Goal: Information Seeking & Learning: Learn about a topic

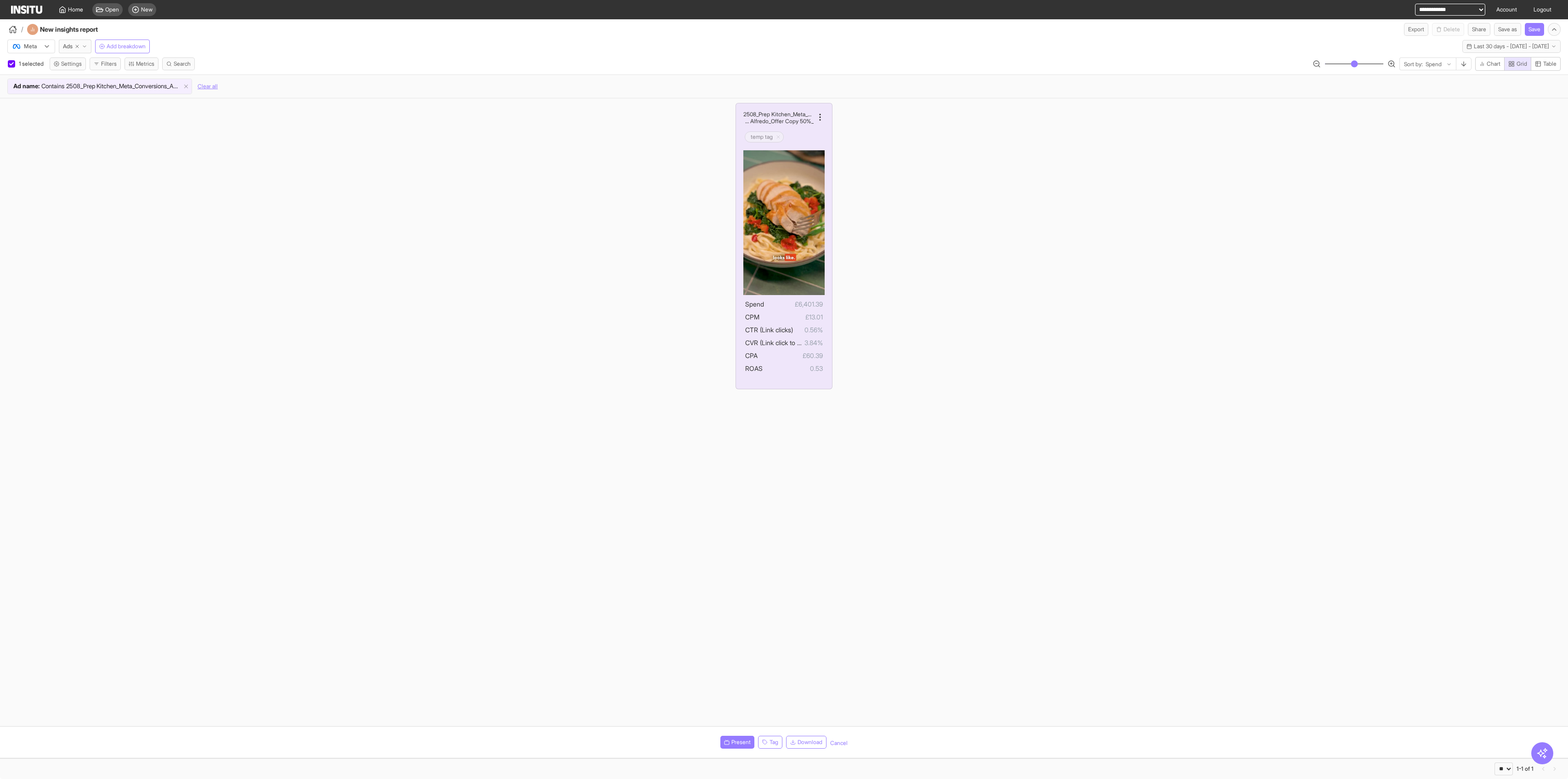
select select "**"
click at [1419, 6] on select "**********" at bounding box center [1450, 9] width 70 height 12
select select "**********"
click at [1415, 4] on select "**********" at bounding box center [1450, 9] width 70 height 12
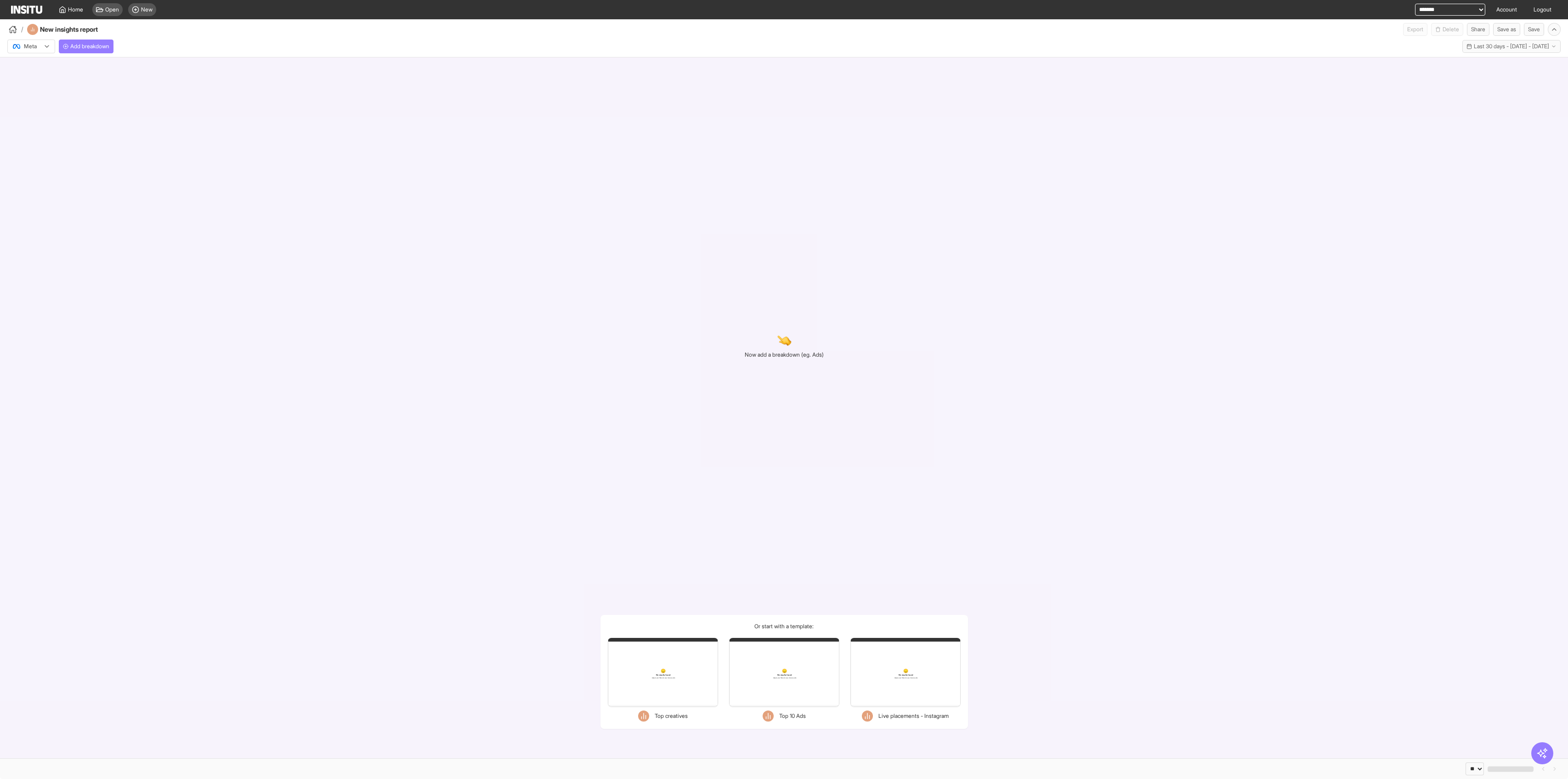
select select "**"
click at [89, 50] on button "Add breakdown" at bounding box center [86, 47] width 55 height 14
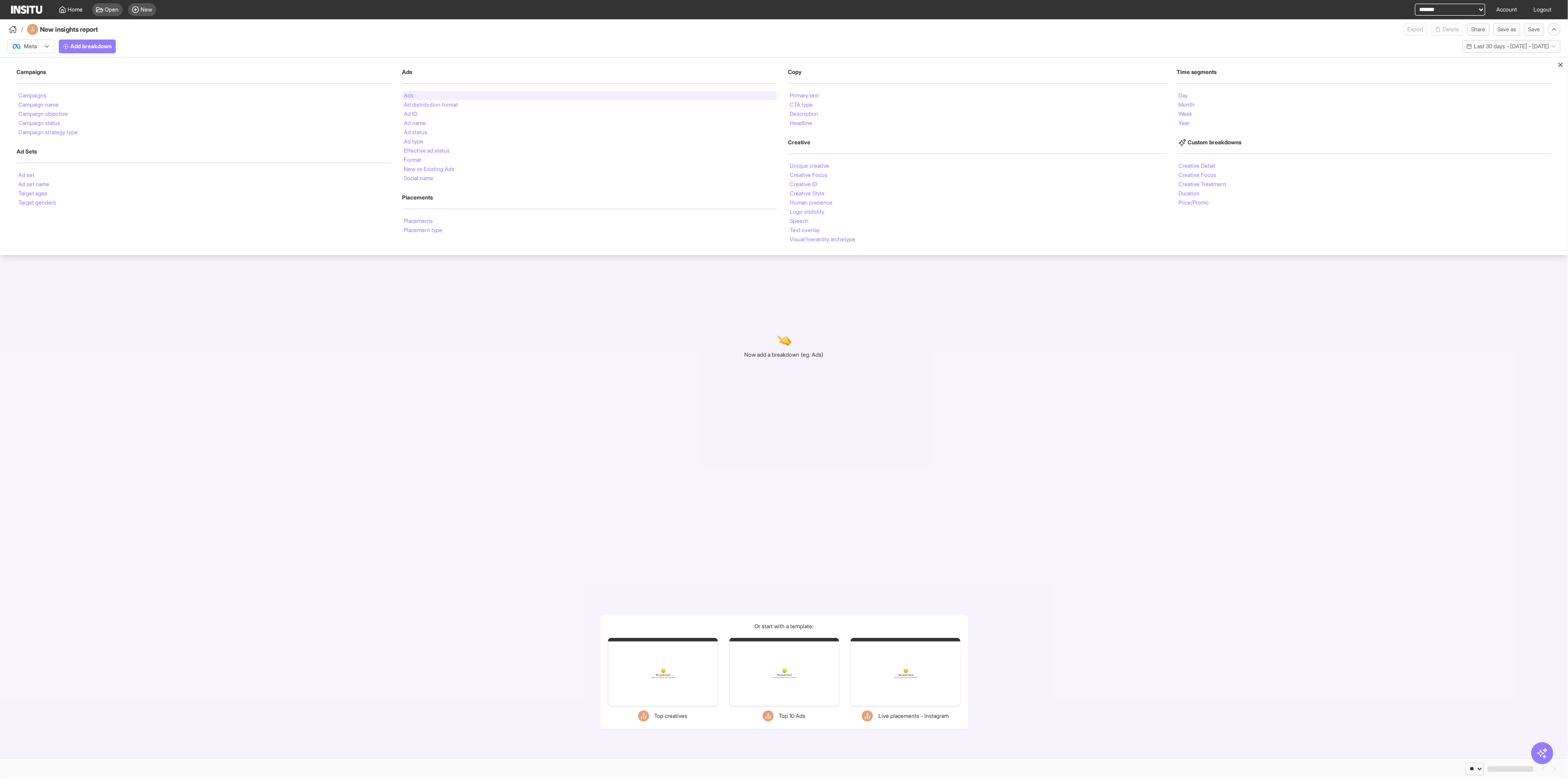
click at [501, 98] on div "Ads" at bounding box center [590, 95] width 375 height 9
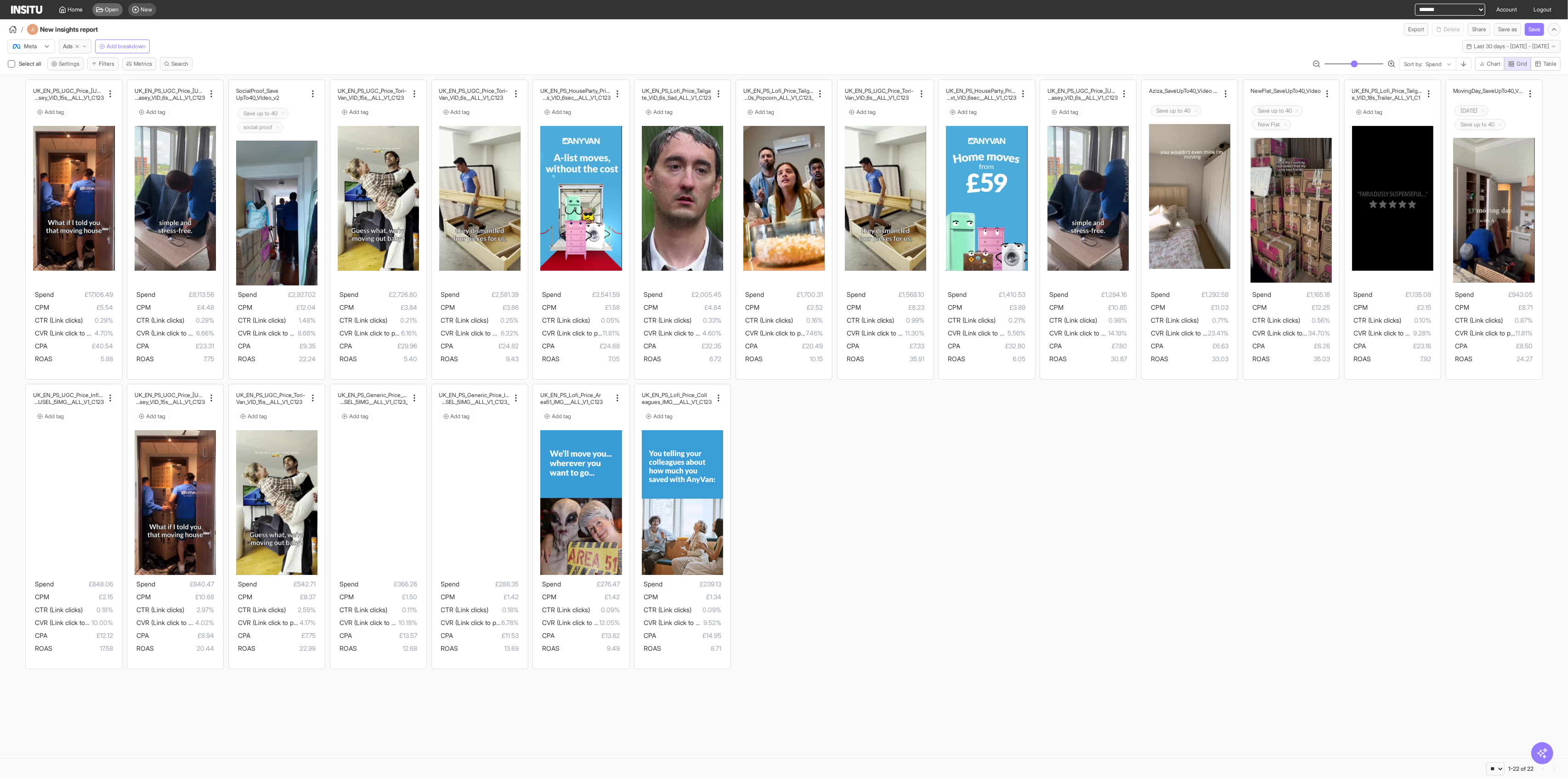
click at [109, 11] on span "Open" at bounding box center [112, 10] width 14 height 7
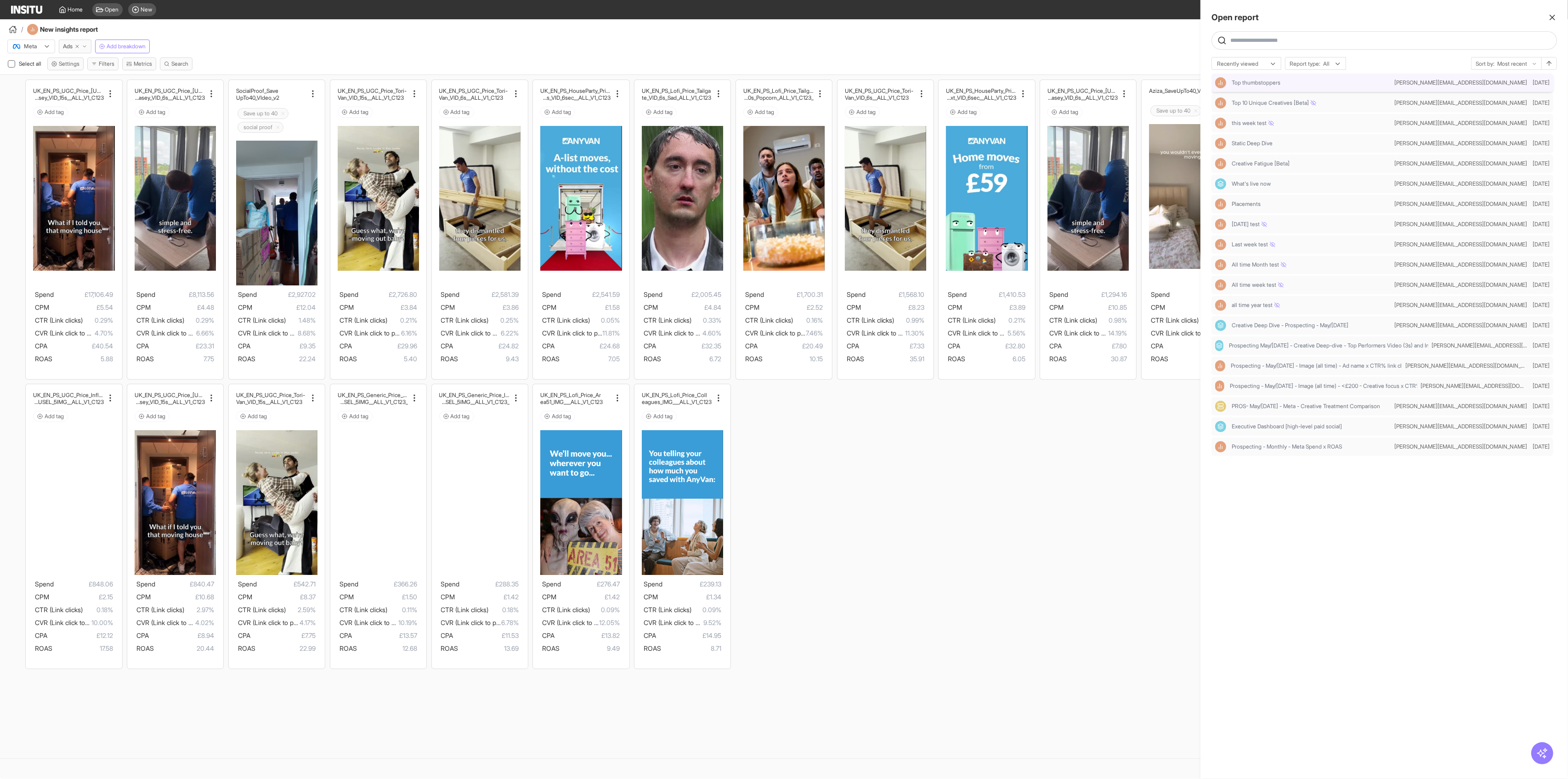
click at [1278, 88] on div "Top thumbstoppers" at bounding box center [1303, 83] width 175 height 11
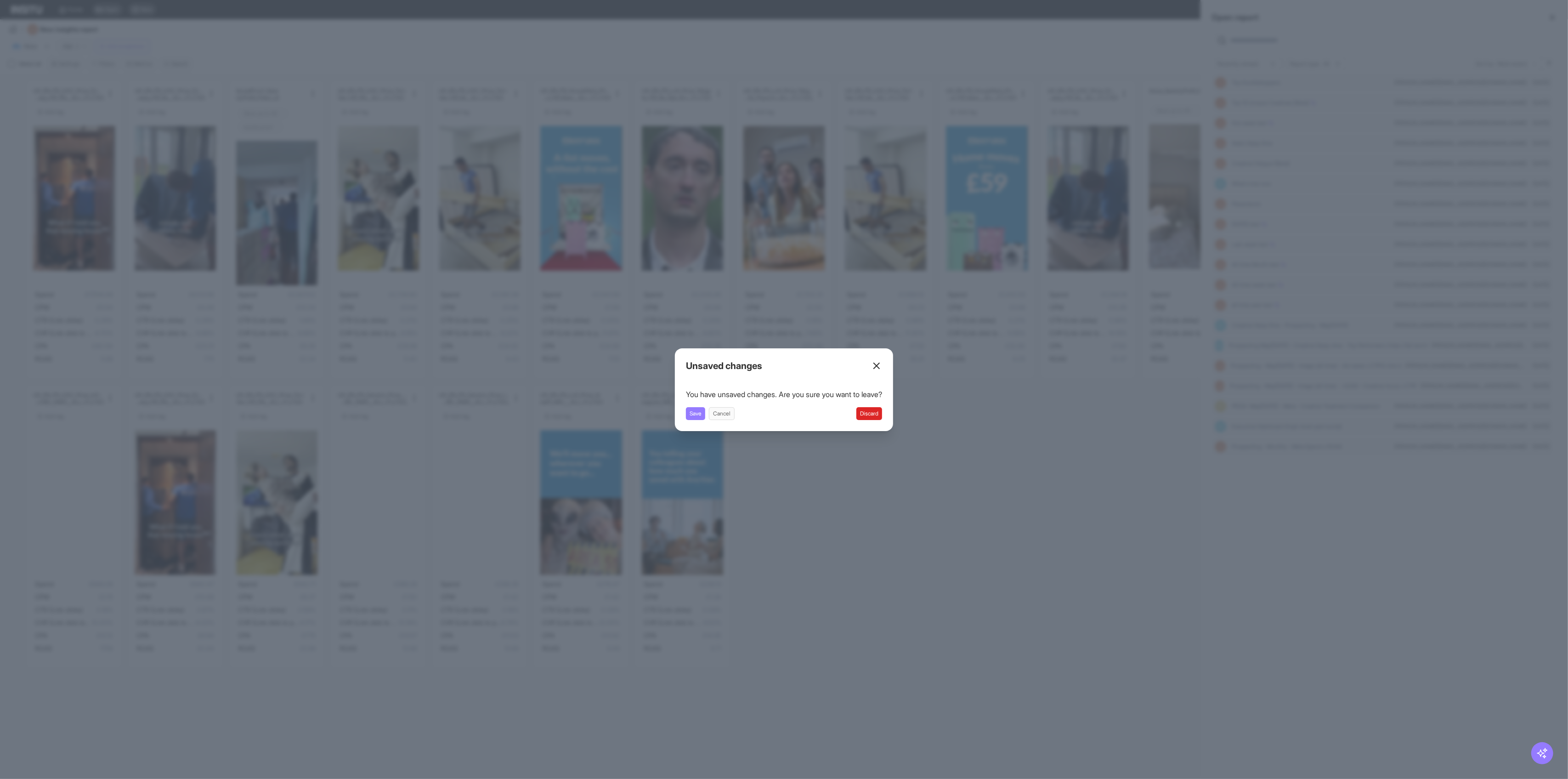
click at [679, 420] on div "Unsaved changes You have unsaved changes. Are you sure you want to leave? Save …" at bounding box center [784, 389] width 218 height 83
click at [686, 413] on button "Save" at bounding box center [695, 413] width 19 height 13
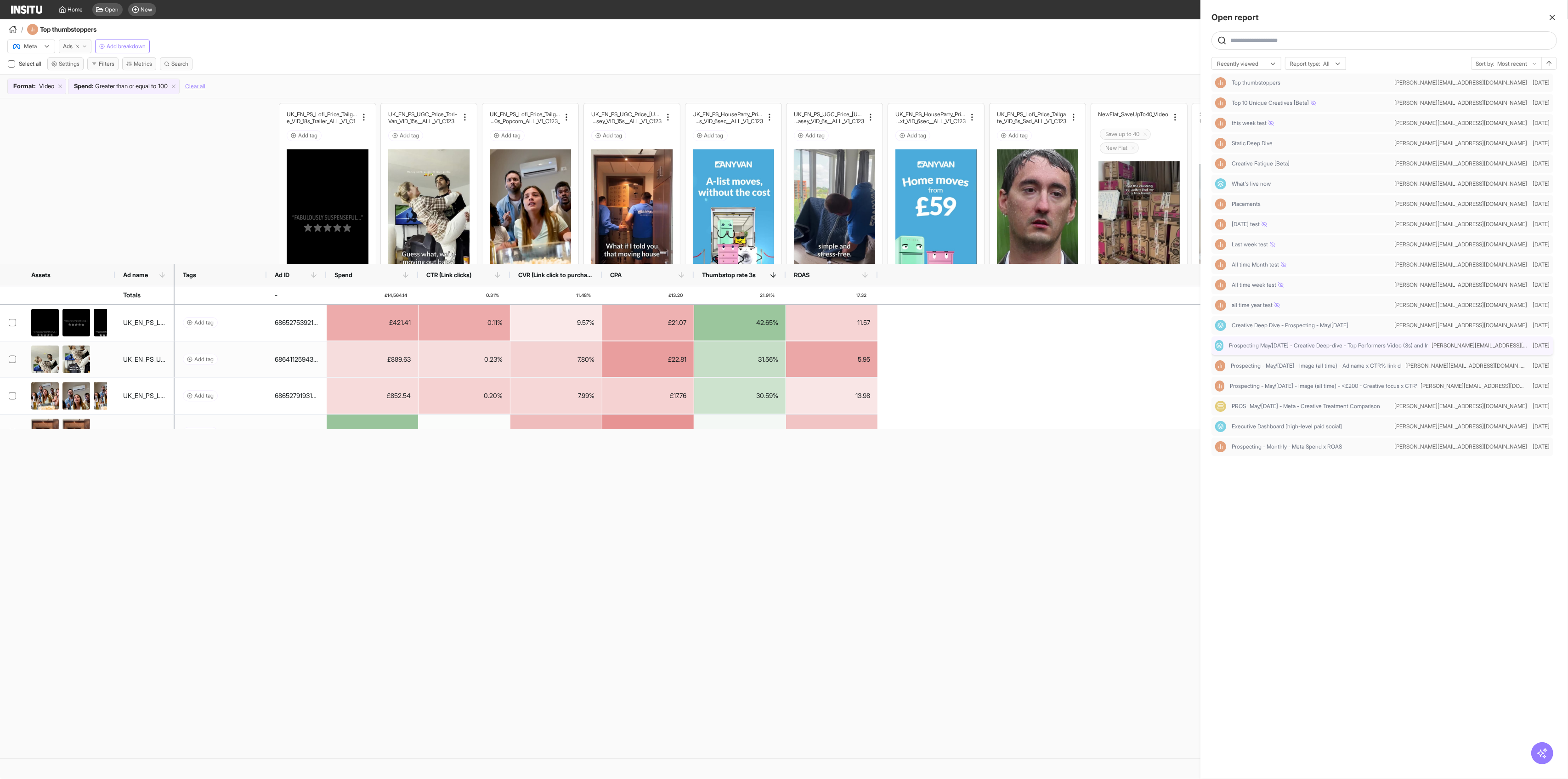
click at [1314, 341] on div "Prospecting May/[DATE] - Creative Deep-dive - Top Performers Video (3s) and Ima…" at bounding box center [1321, 346] width 213 height 11
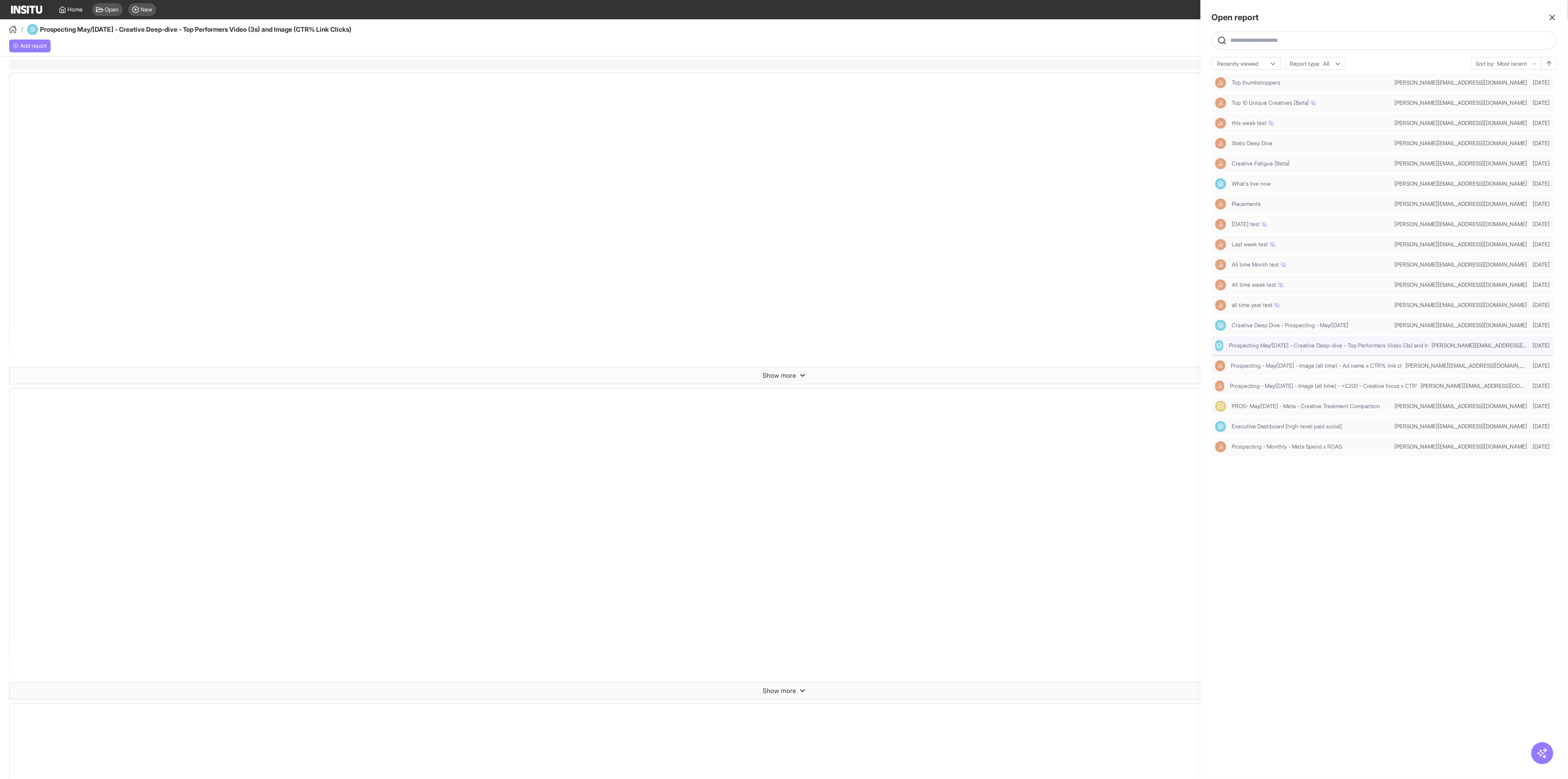
select select "**"
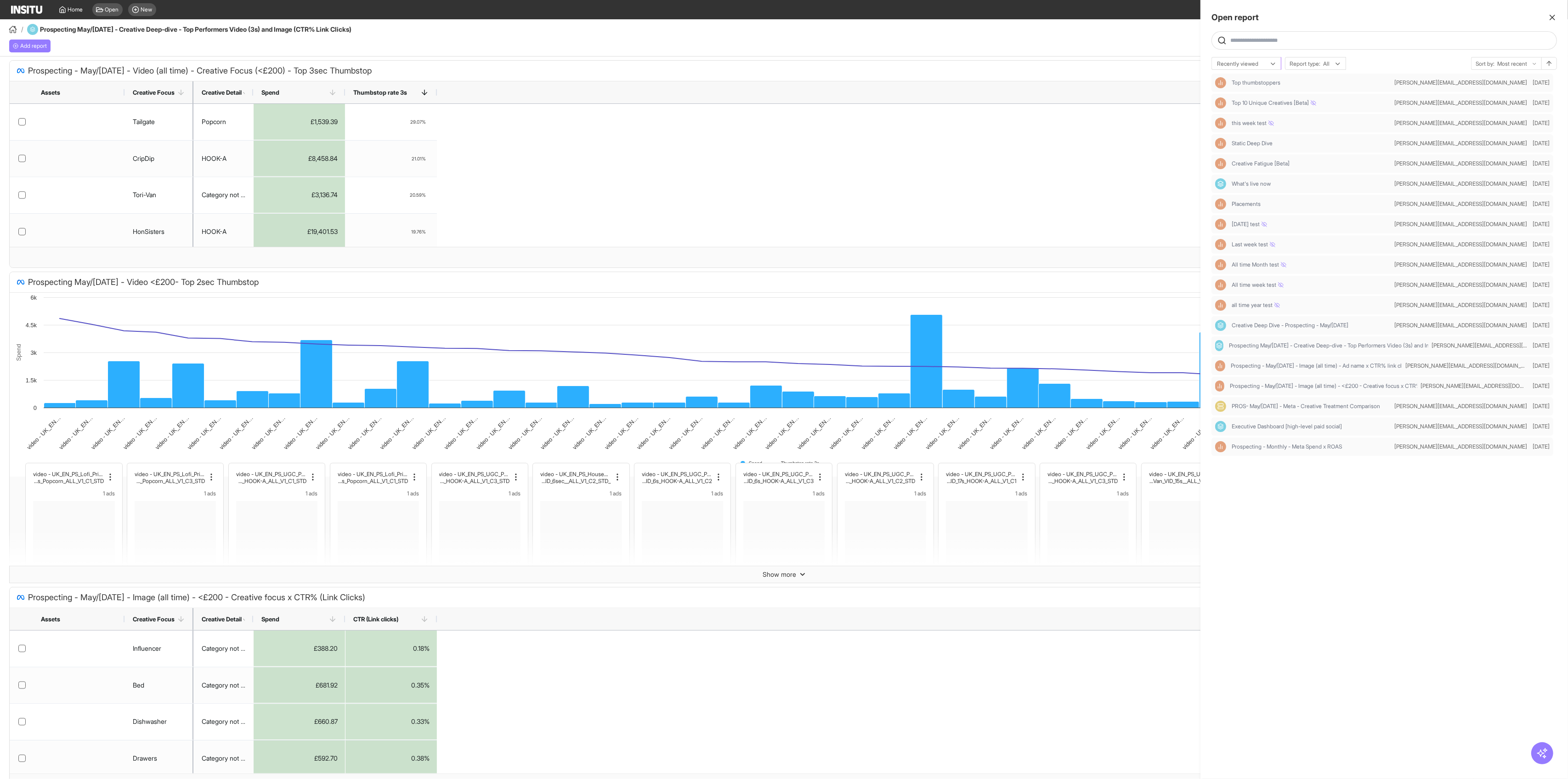
click at [1265, 62] on div "Recently viewed" at bounding box center [1242, 63] width 52 height 9
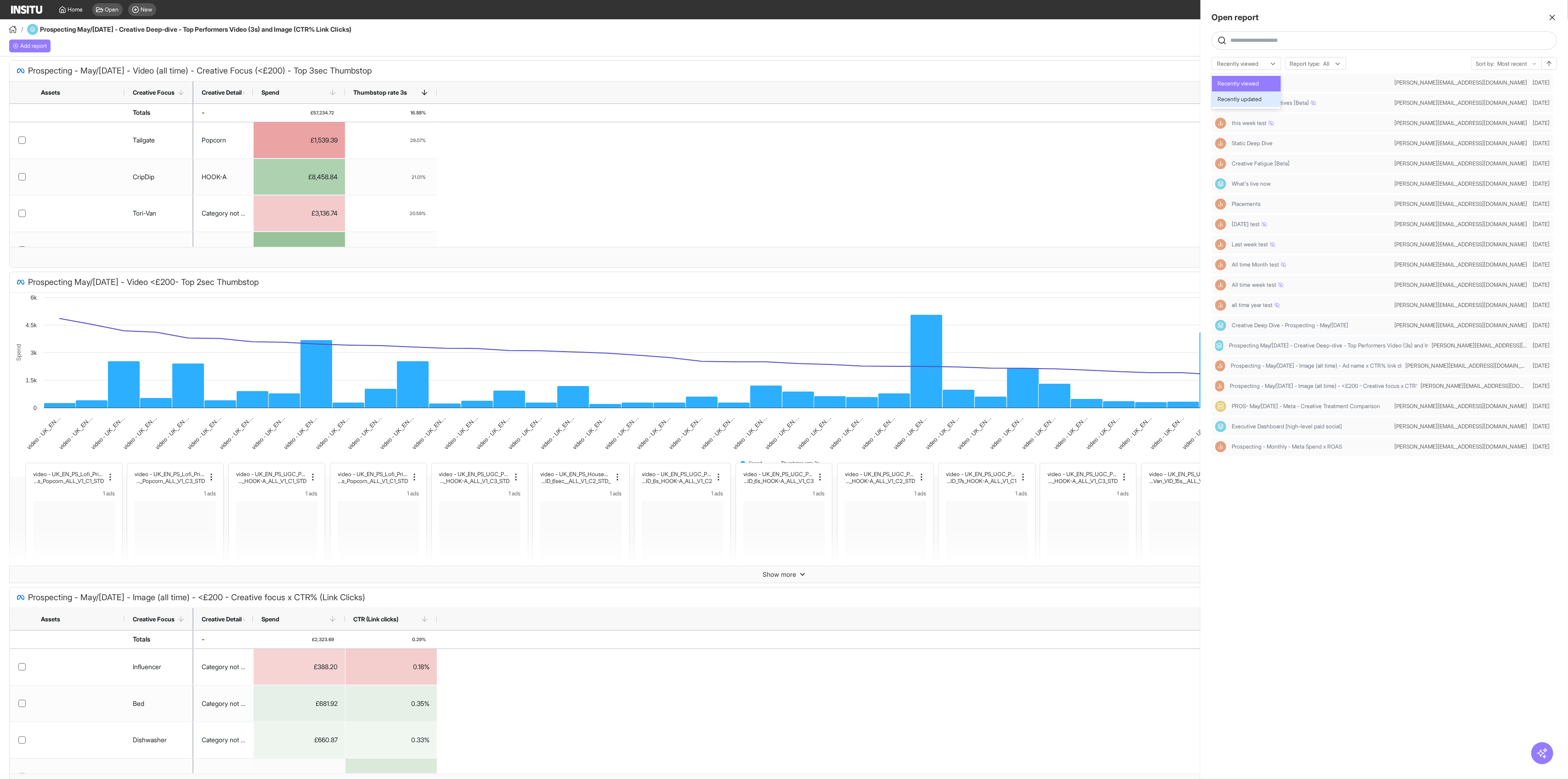
click at [1267, 94] on div "Recently updated" at bounding box center [1246, 99] width 69 height 16
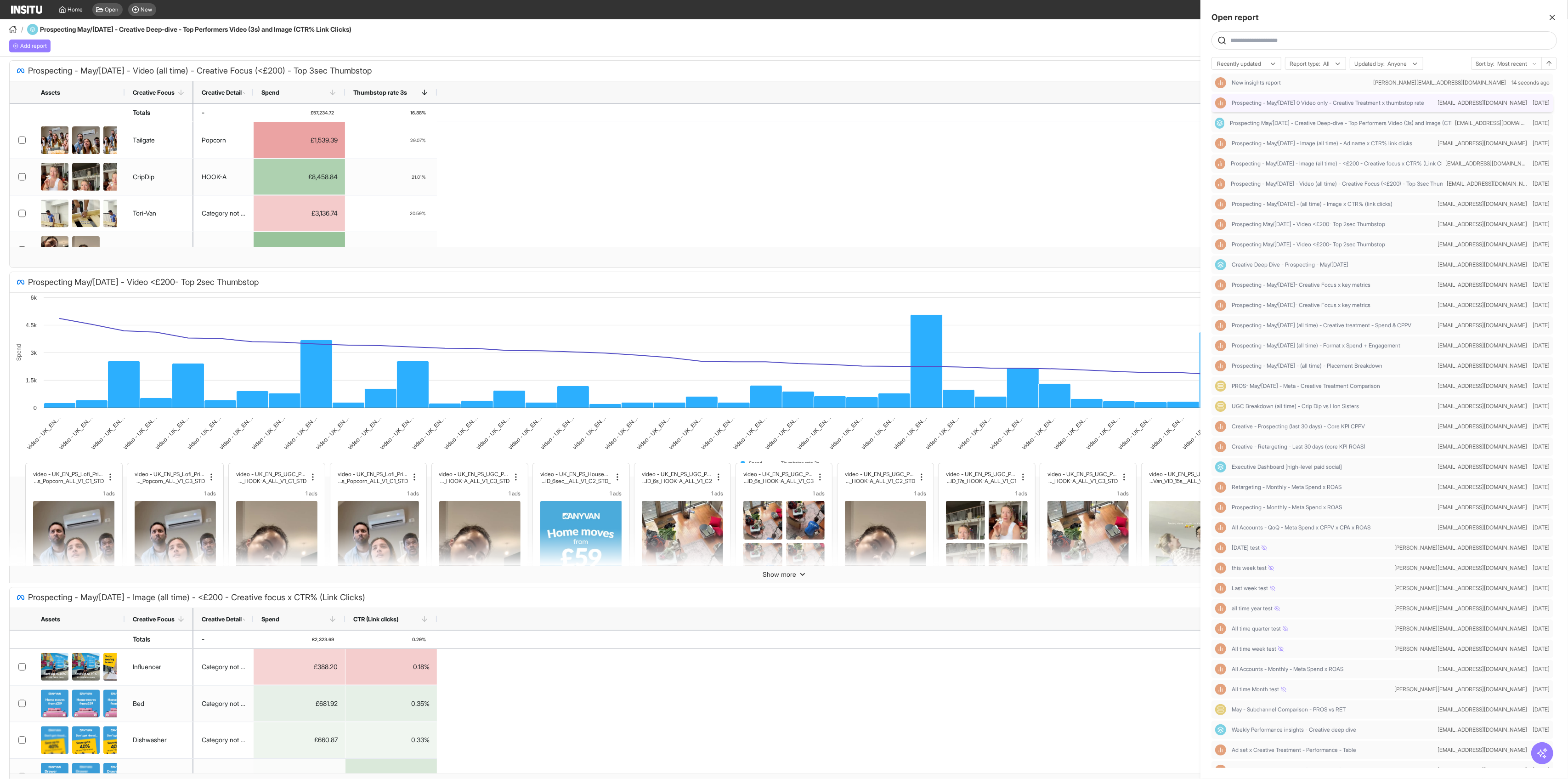
drag, startPoint x: 1296, startPoint y: 99, endPoint x: 1298, endPoint y: 106, distance: 7.3
click at [1298, 107] on div "Prospecting - May/[DATE] 0 Video only - Creative Treatment x thumbstop rate" at bounding box center [1324, 103] width 219 height 11
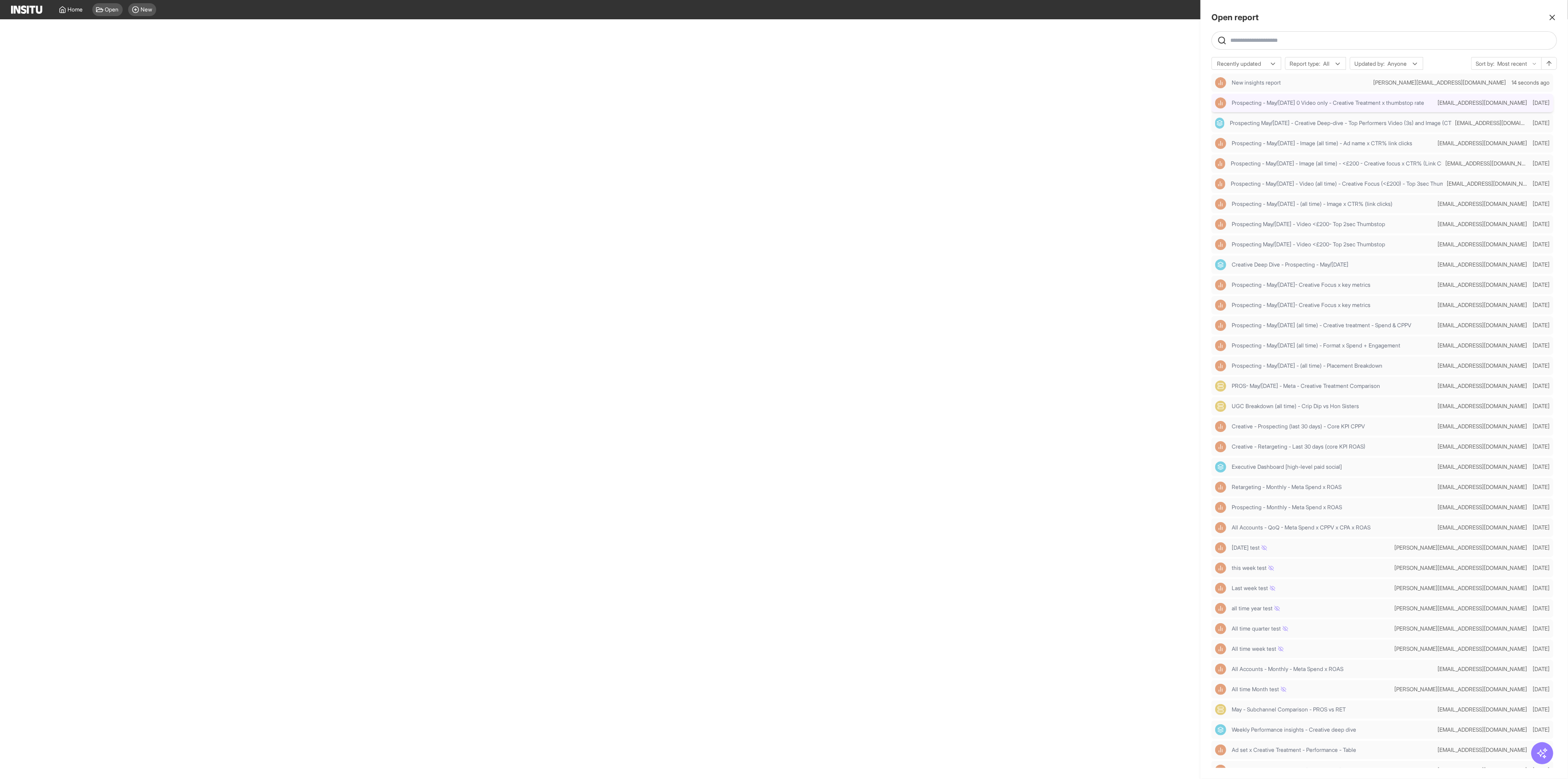
select select "**"
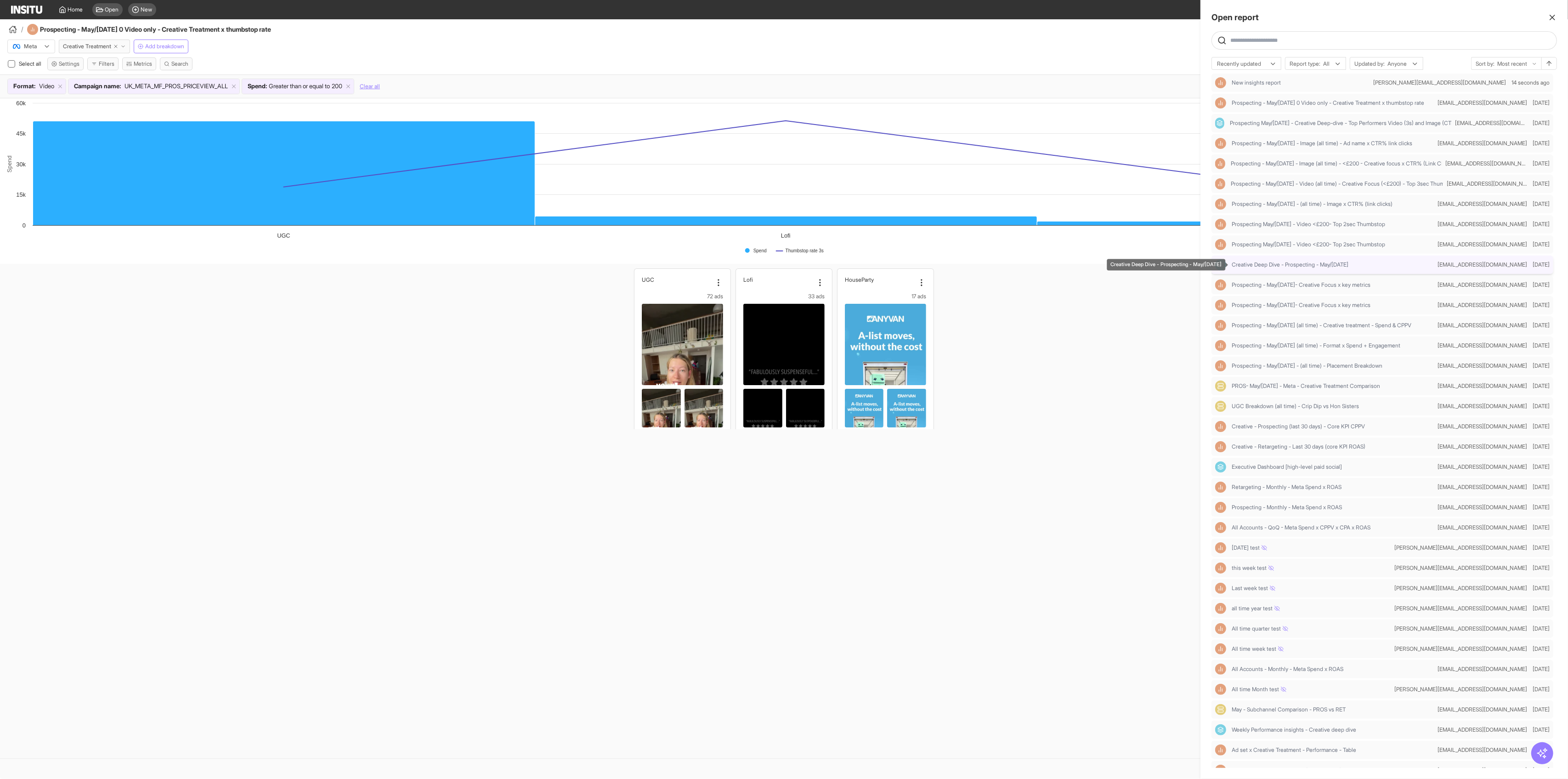
click at [1315, 264] on span "Creative Deep Dive - Prospecting - May/[DATE]" at bounding box center [1290, 265] width 117 height 7
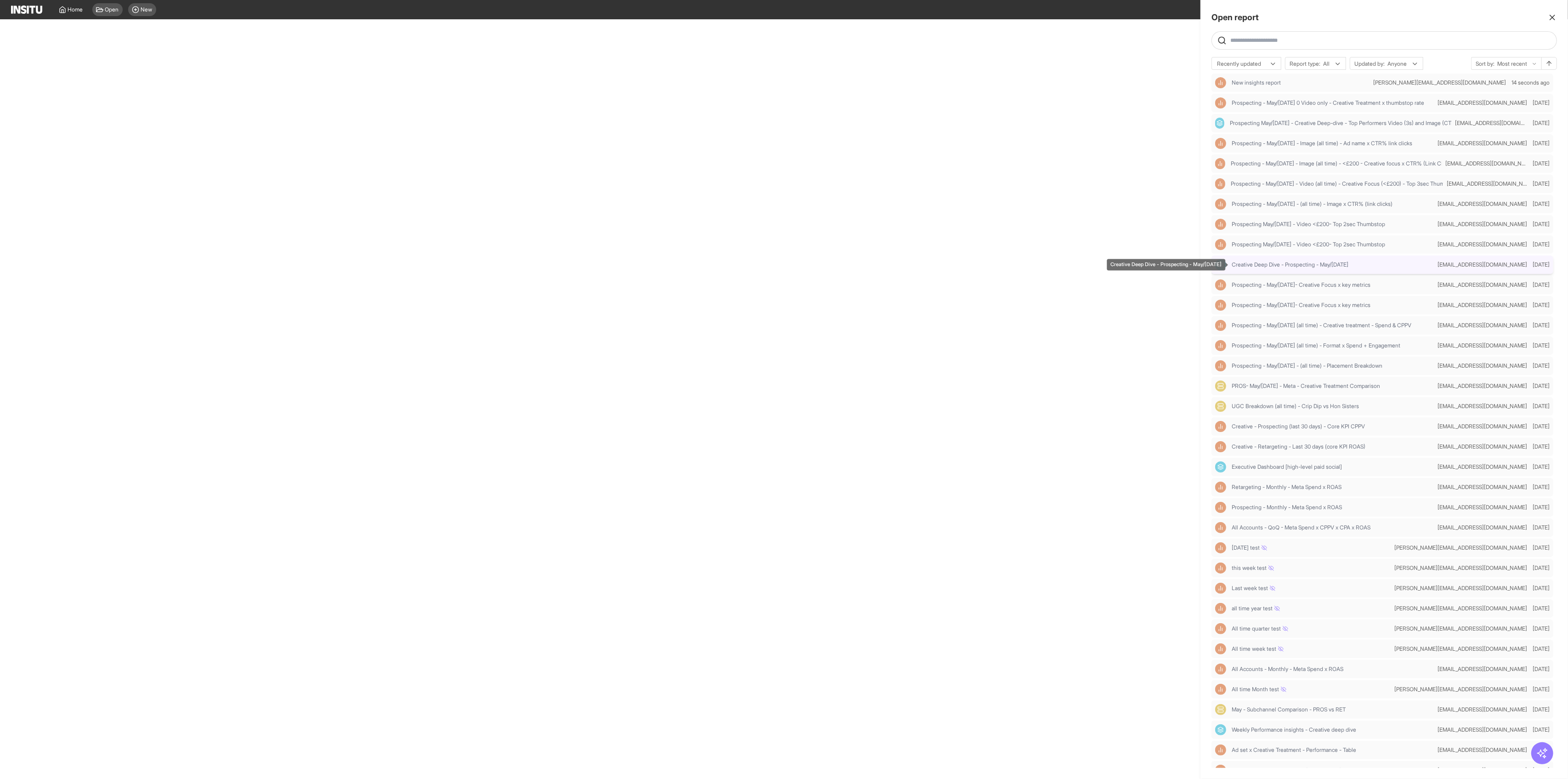
select select "**"
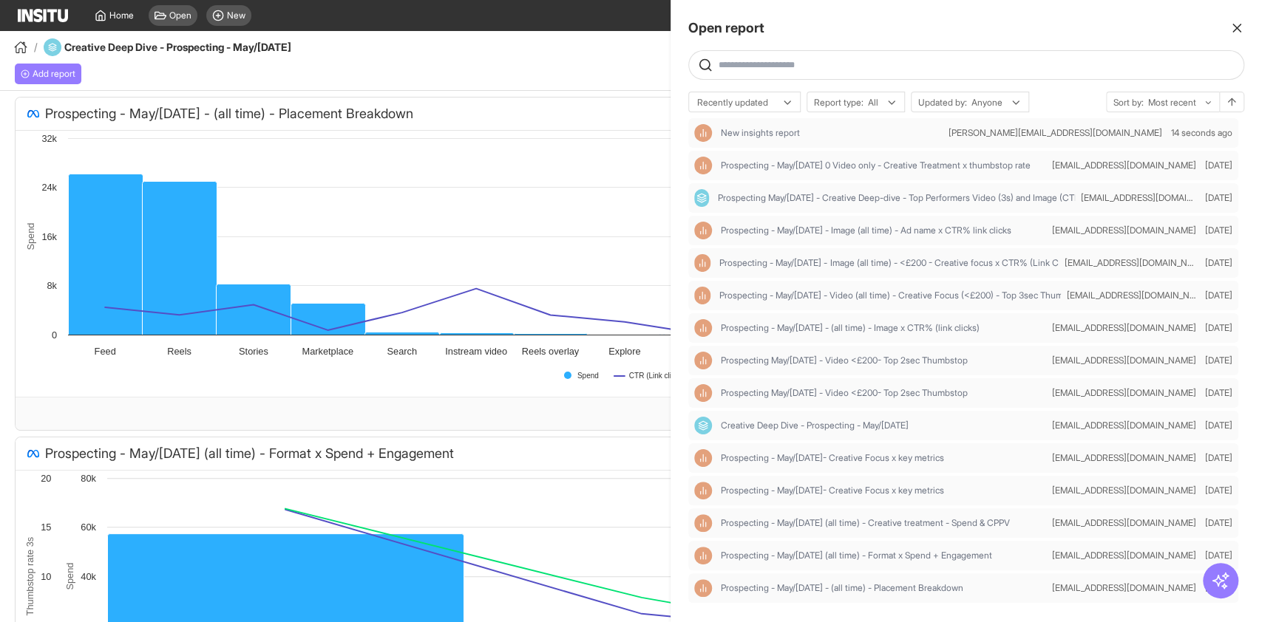
click at [598, 50] on div at bounding box center [631, 311] width 1262 height 622
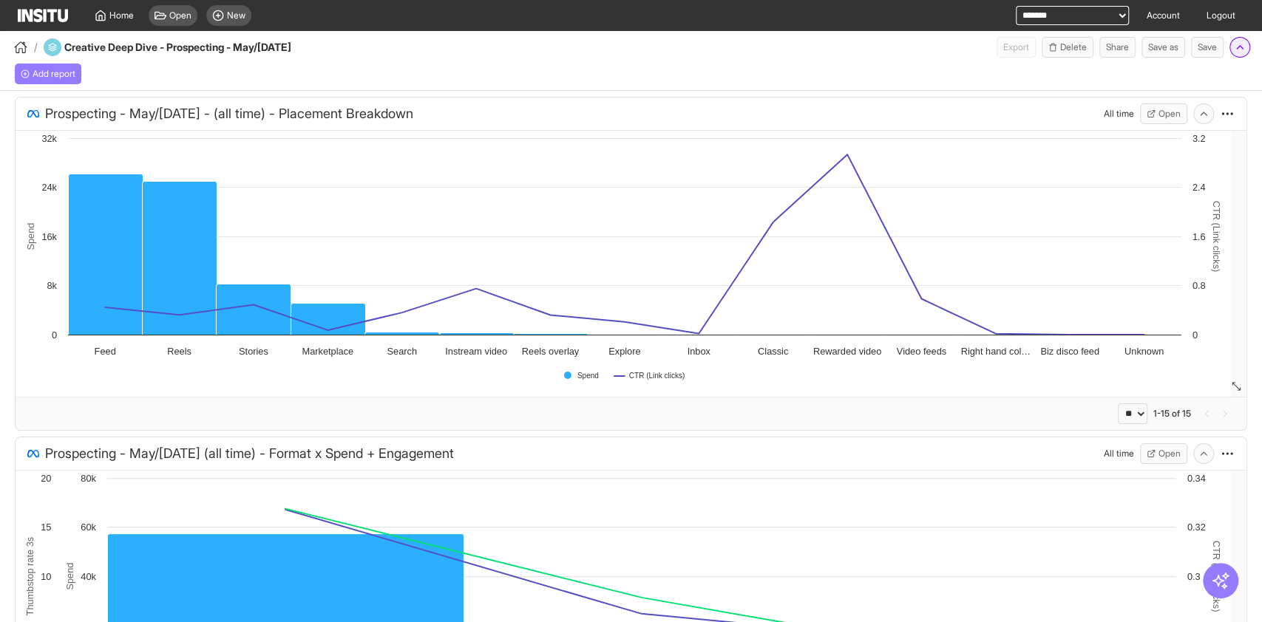
click at [1242, 48] on polyline "button" at bounding box center [1240, 47] width 6 height 3
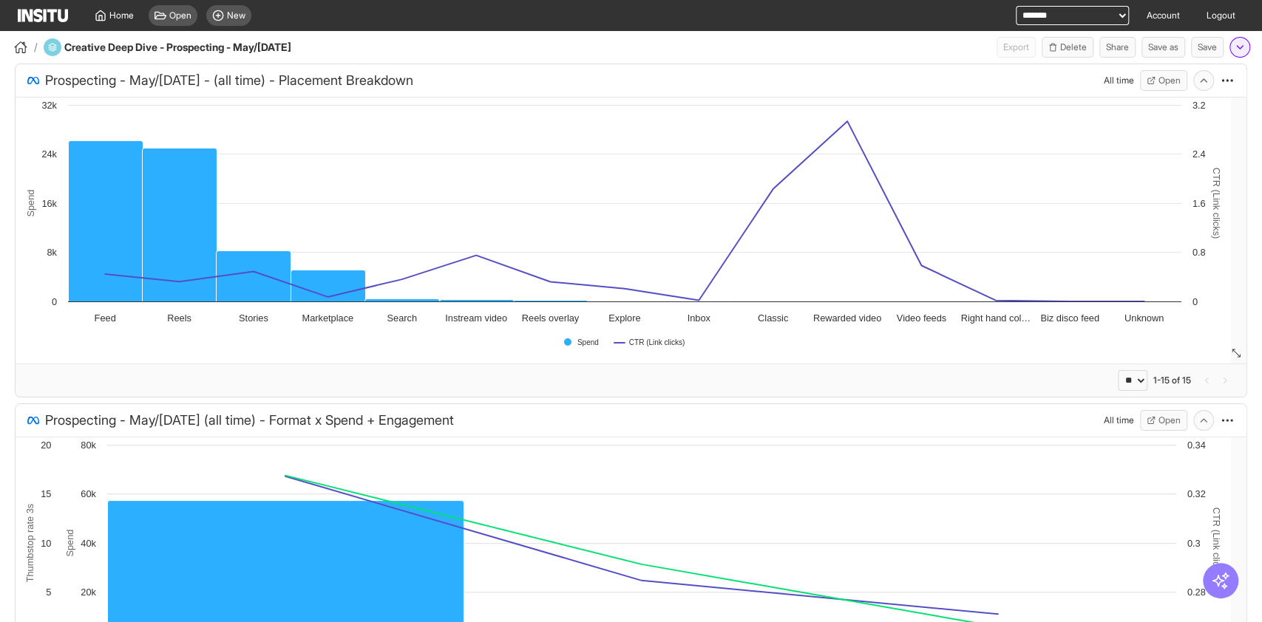
click at [1242, 48] on icon "button" at bounding box center [1240, 47] width 12 height 12
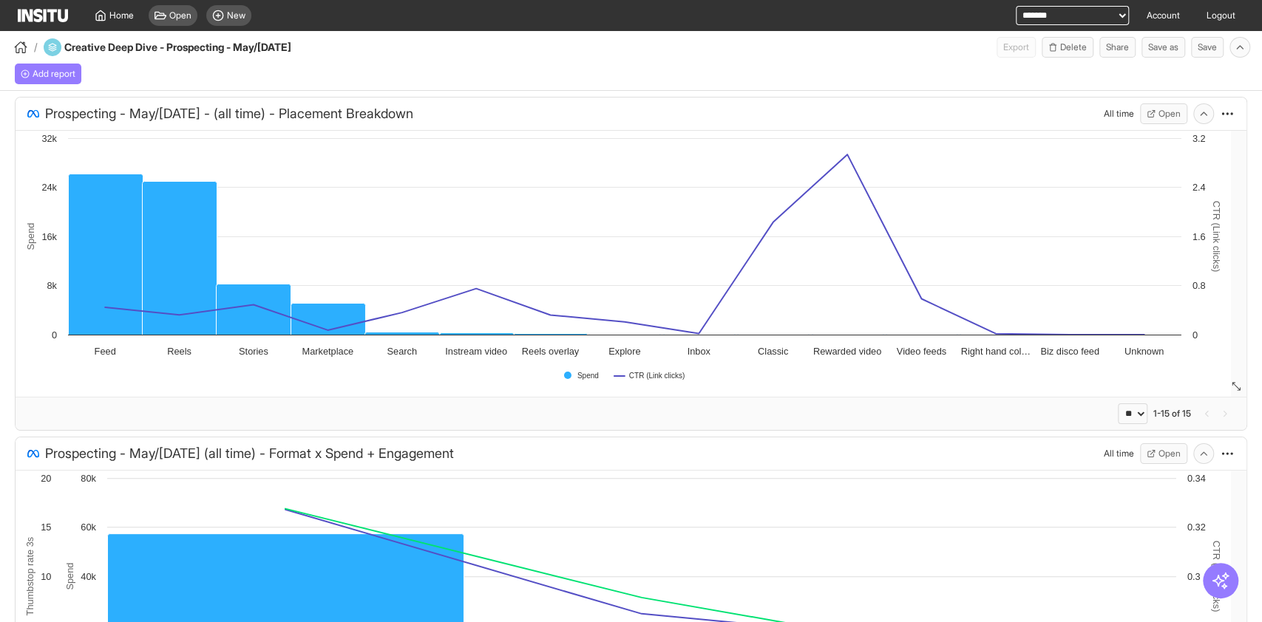
click at [1033, 15] on select "**********" at bounding box center [1072, 15] width 113 height 19
click at [177, 19] on span "Open" at bounding box center [180, 16] width 22 height 12
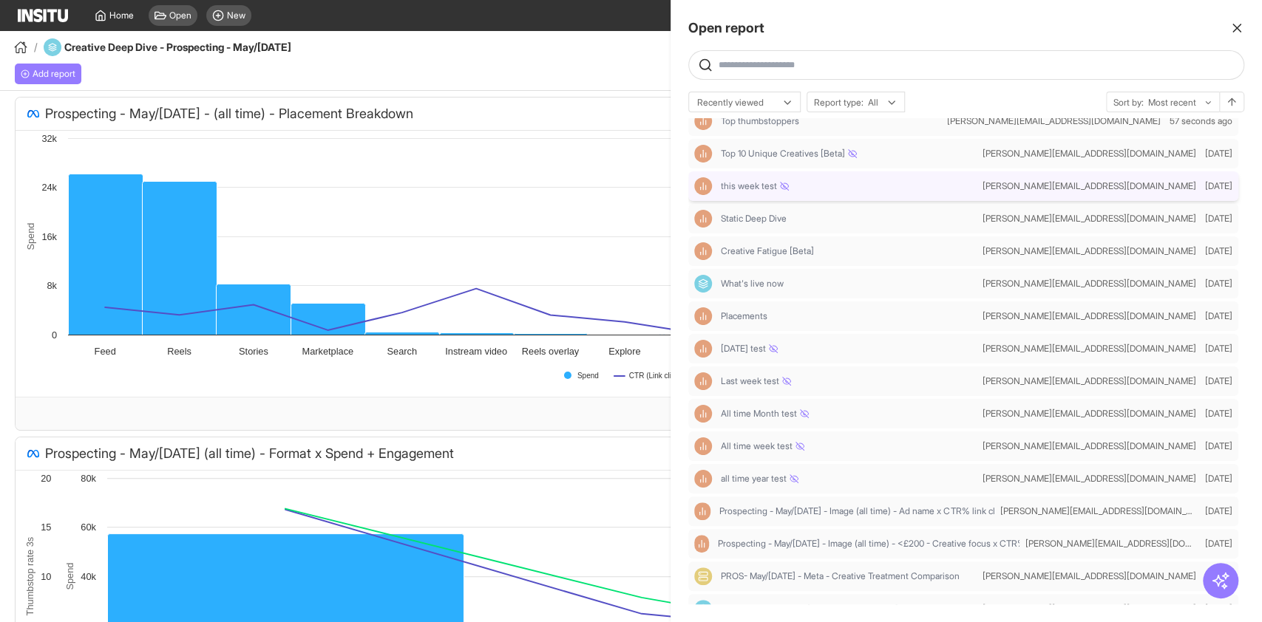
scroll to position [161, 0]
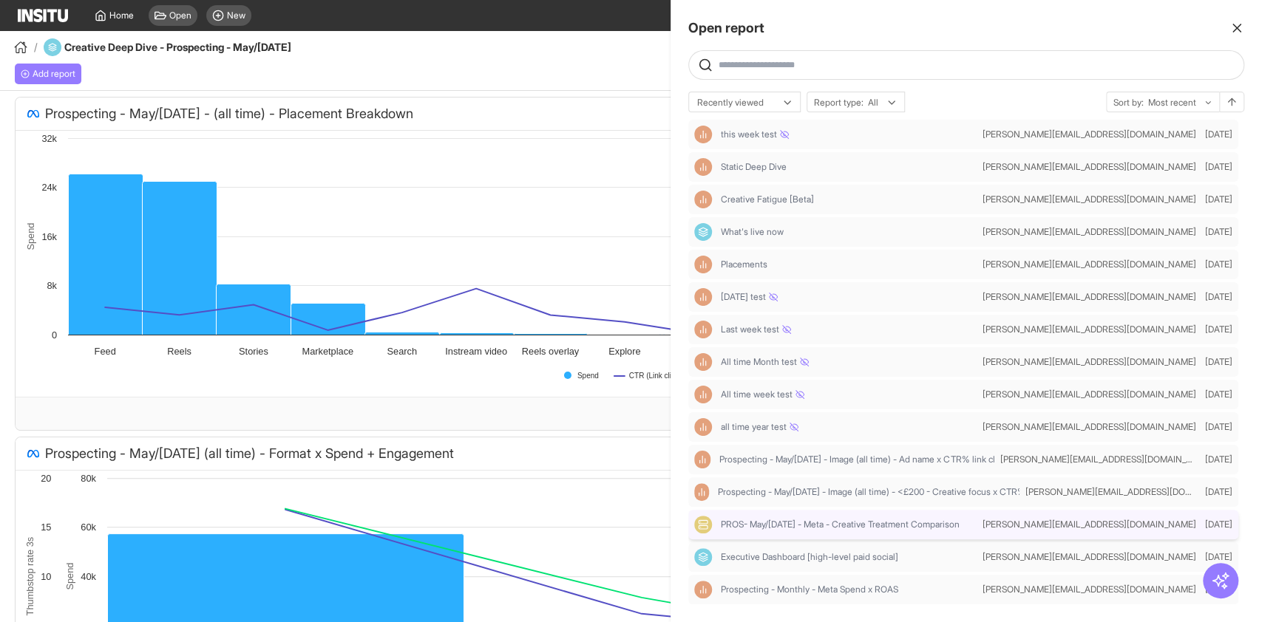
click at [872, 536] on div "PROS- May/[DATE] - Meta - Creative Treatment Comparison [PERSON_NAME][EMAIL_ADD…" at bounding box center [963, 525] width 550 height 30
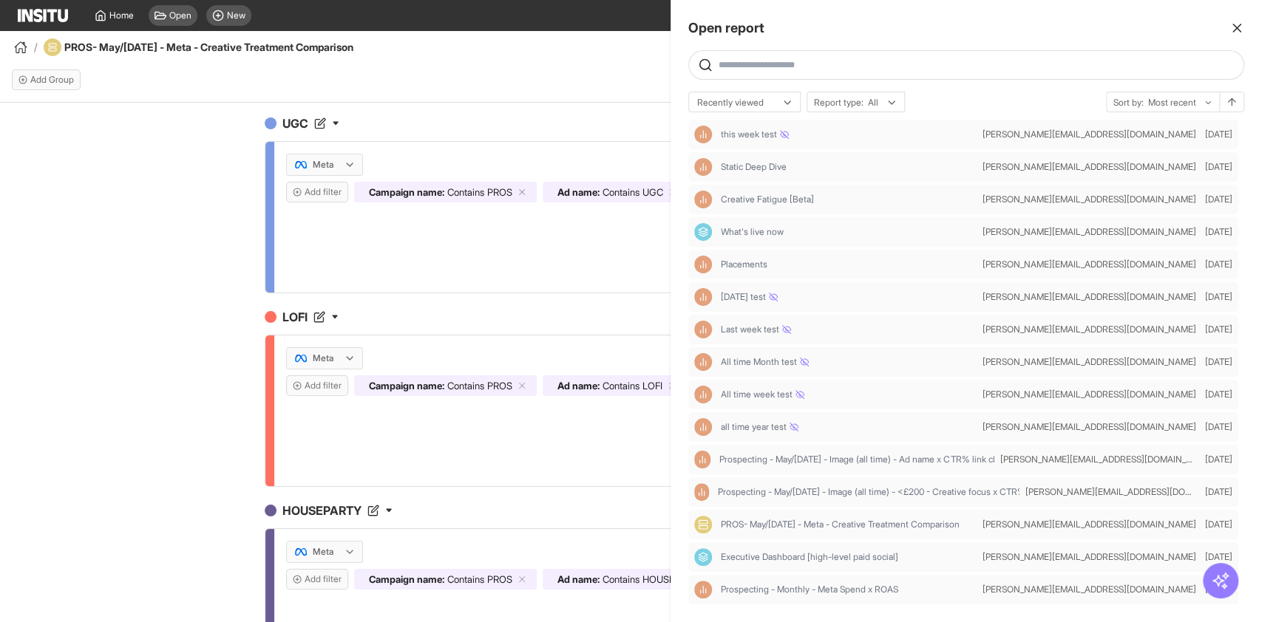
click at [517, 76] on div at bounding box center [631, 311] width 1262 height 622
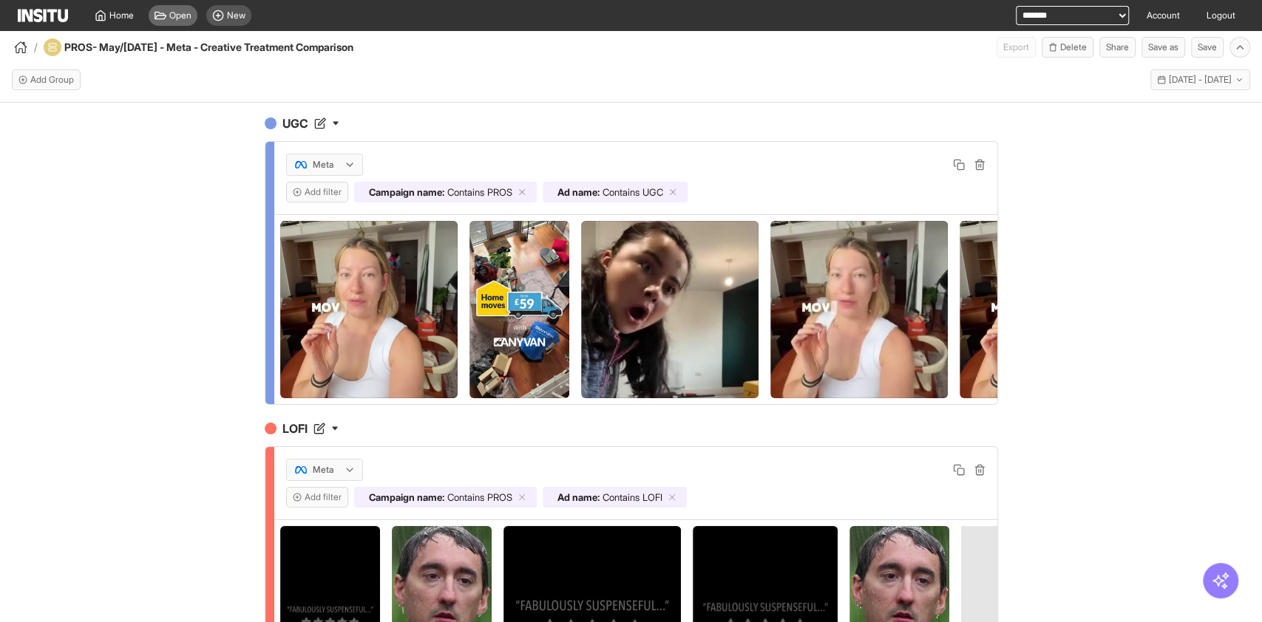
click at [167, 13] on div "Open" at bounding box center [173, 15] width 49 height 21
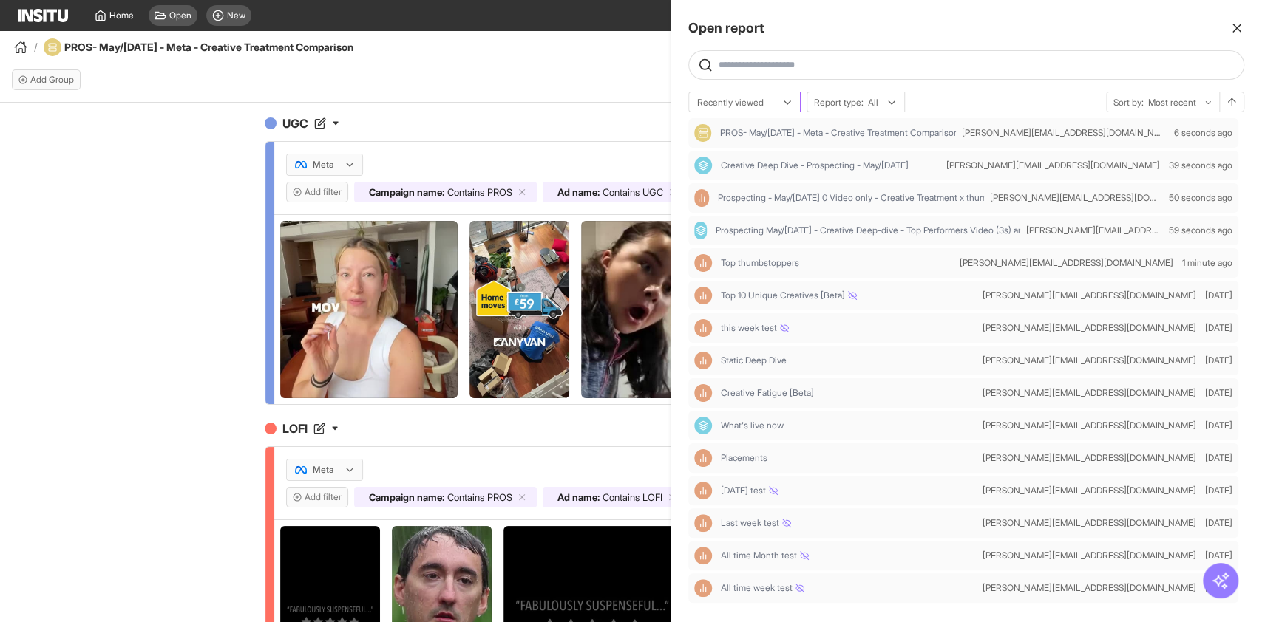
click at [755, 95] on div "Recently viewed" at bounding box center [744, 102] width 111 height 21
click at [778, 157] on span "Recently updated" at bounding box center [744, 159] width 93 height 13
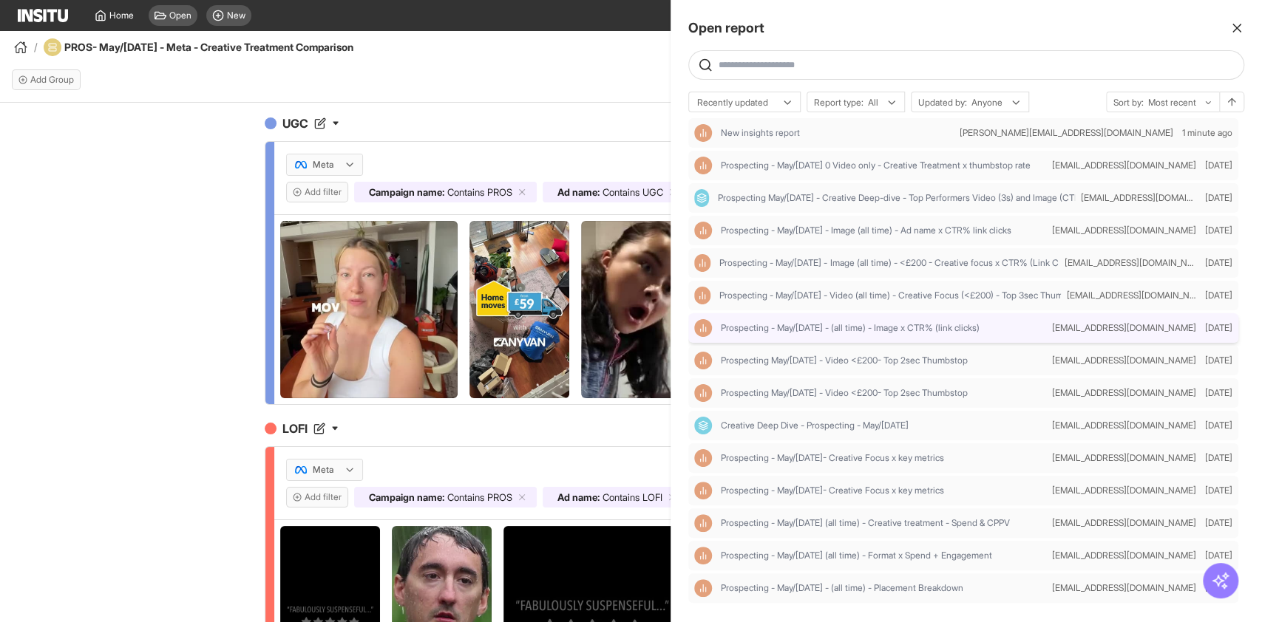
click at [852, 339] on div "Prospecting - May/[DATE] - (all time) - Image x CTR% (link clicks) [EMAIL_ADDRE…" at bounding box center [963, 328] width 550 height 30
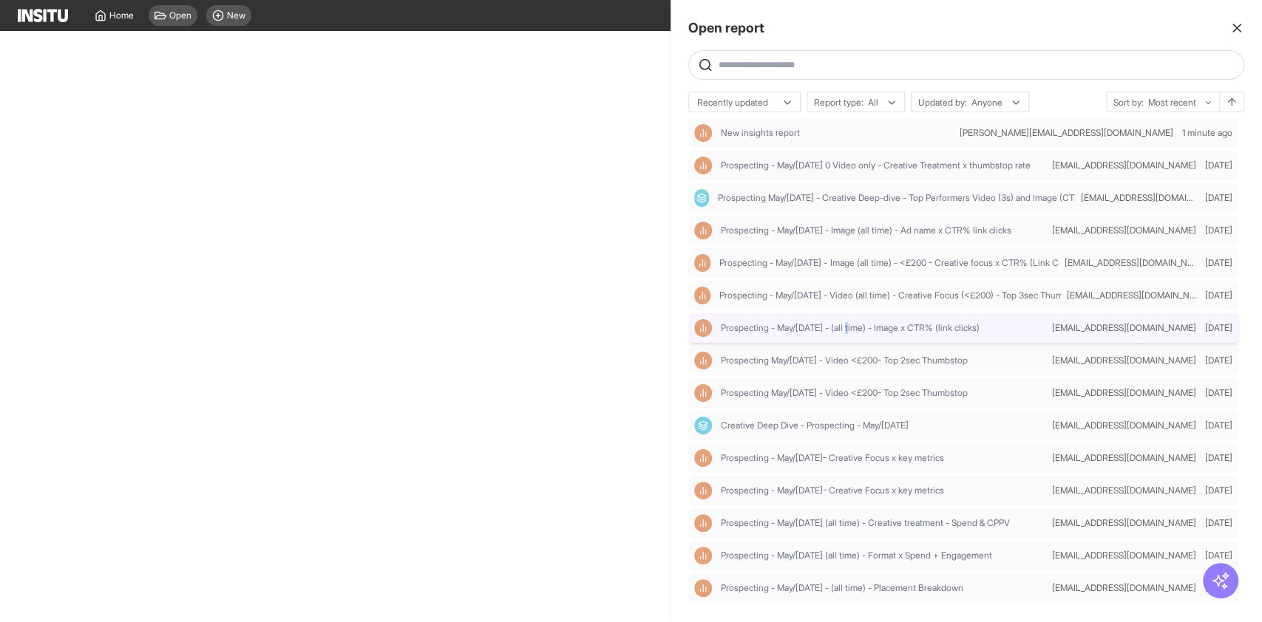
select select "**"
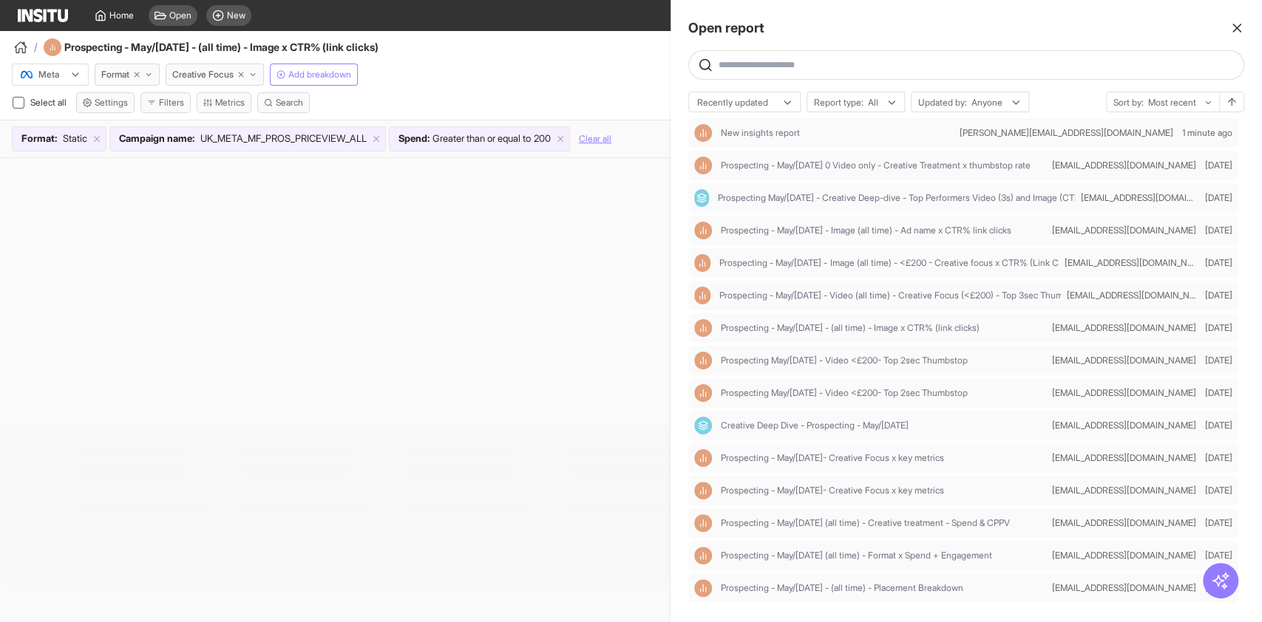
click at [566, 86] on div at bounding box center [631, 311] width 1262 height 622
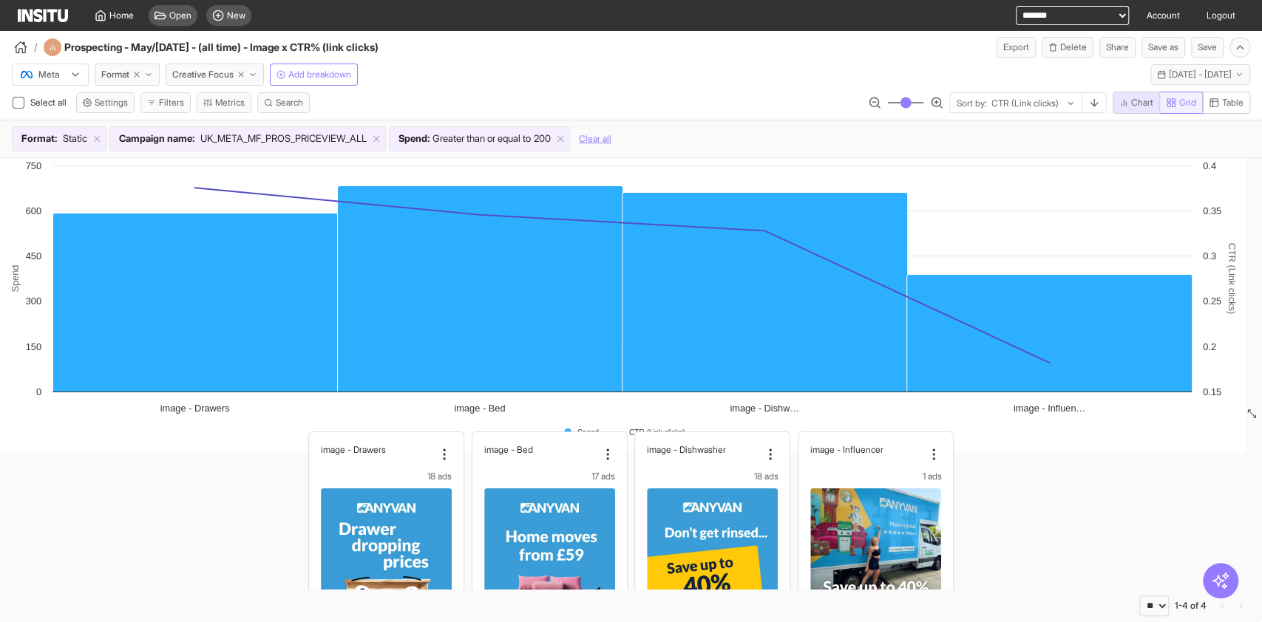
click at [1194, 92] on button "Grid" at bounding box center [1181, 103] width 43 height 22
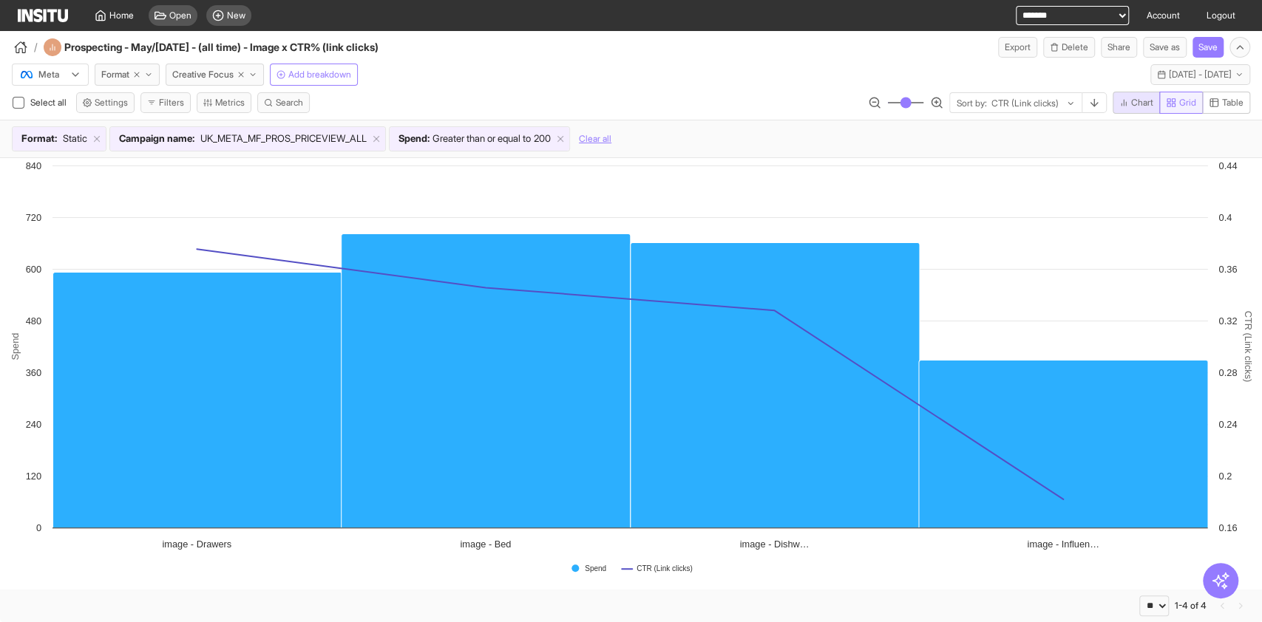
click at [1189, 92] on button "Grid" at bounding box center [1181, 103] width 44 height 22
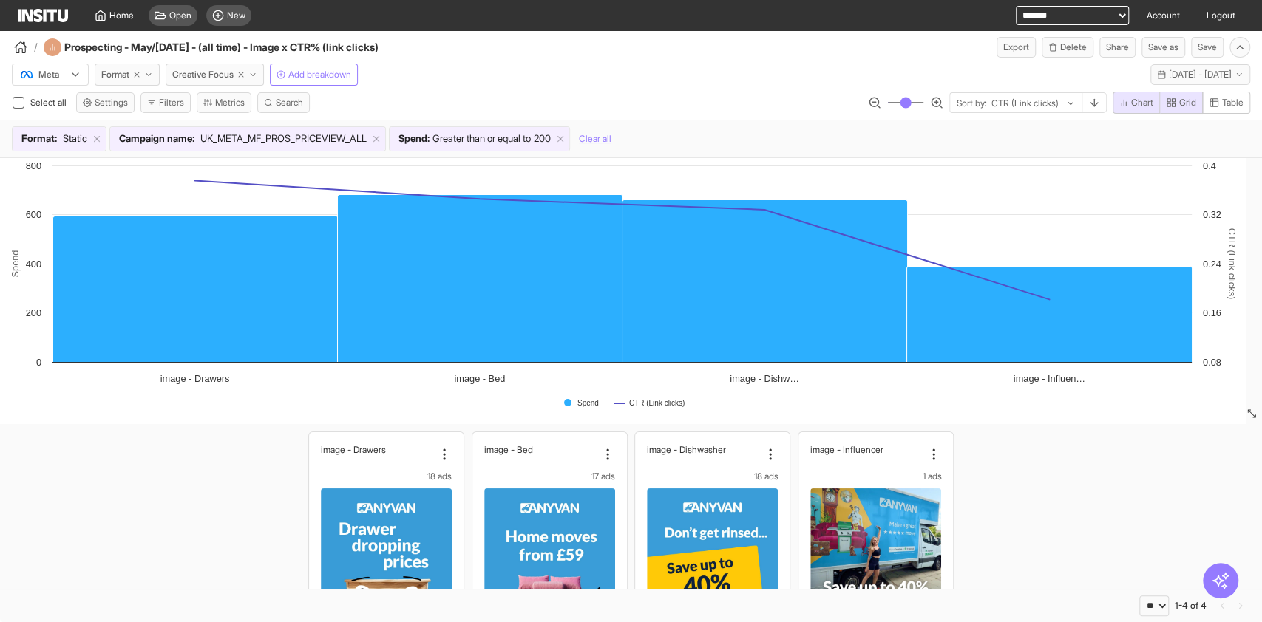
click at [460, 75] on div "Meta Format Creative Focus Add breakdown All time - [DATE] - [DATE] [DATE] - [D…" at bounding box center [631, 72] width 1262 height 28
click at [121, 18] on span "Home" at bounding box center [121, 16] width 24 height 12
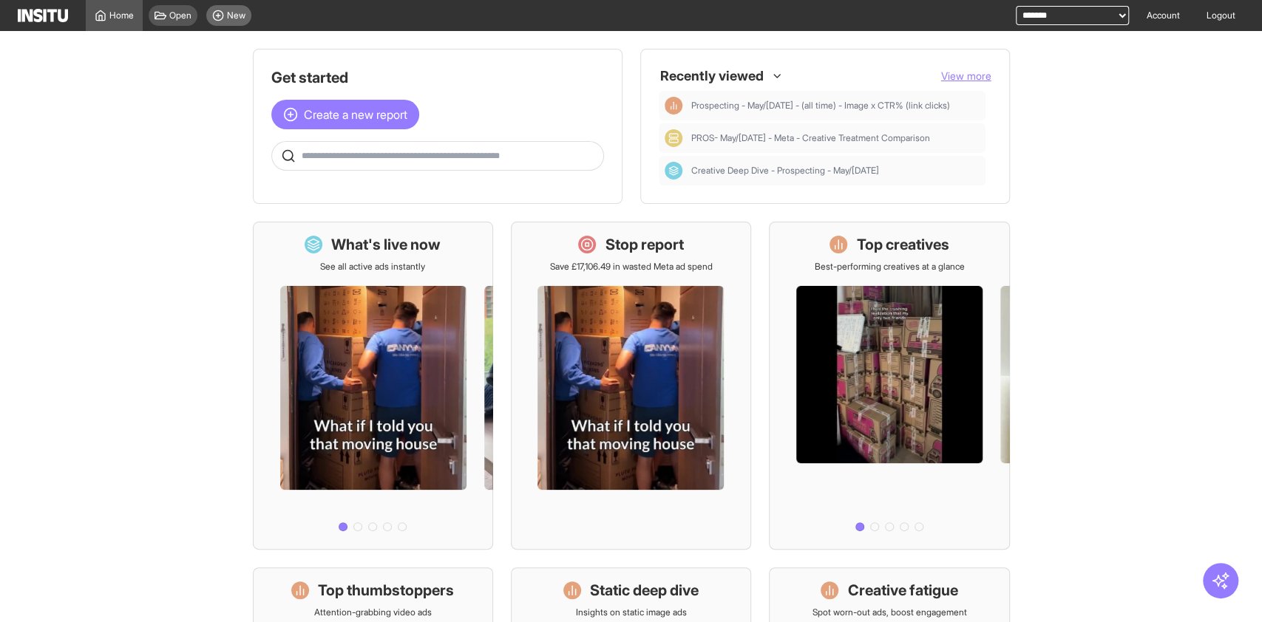
click at [222, 24] on div "New" at bounding box center [228, 15] width 45 height 21
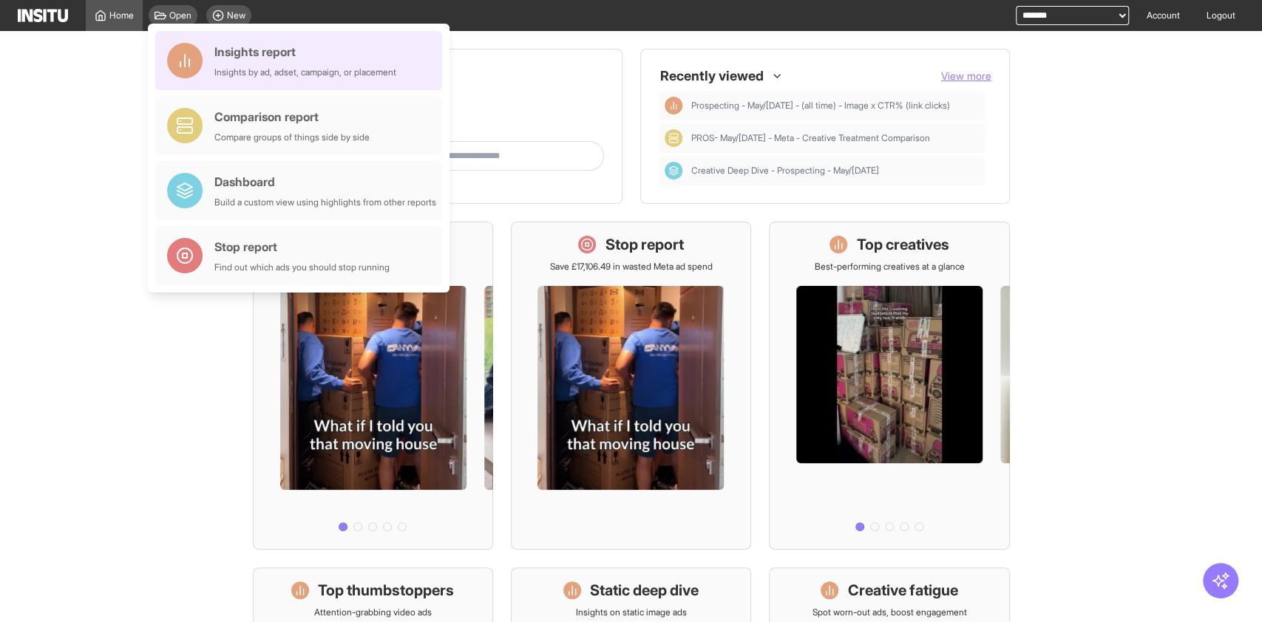
click at [256, 55] on div "Insights report" at bounding box center [305, 52] width 182 height 18
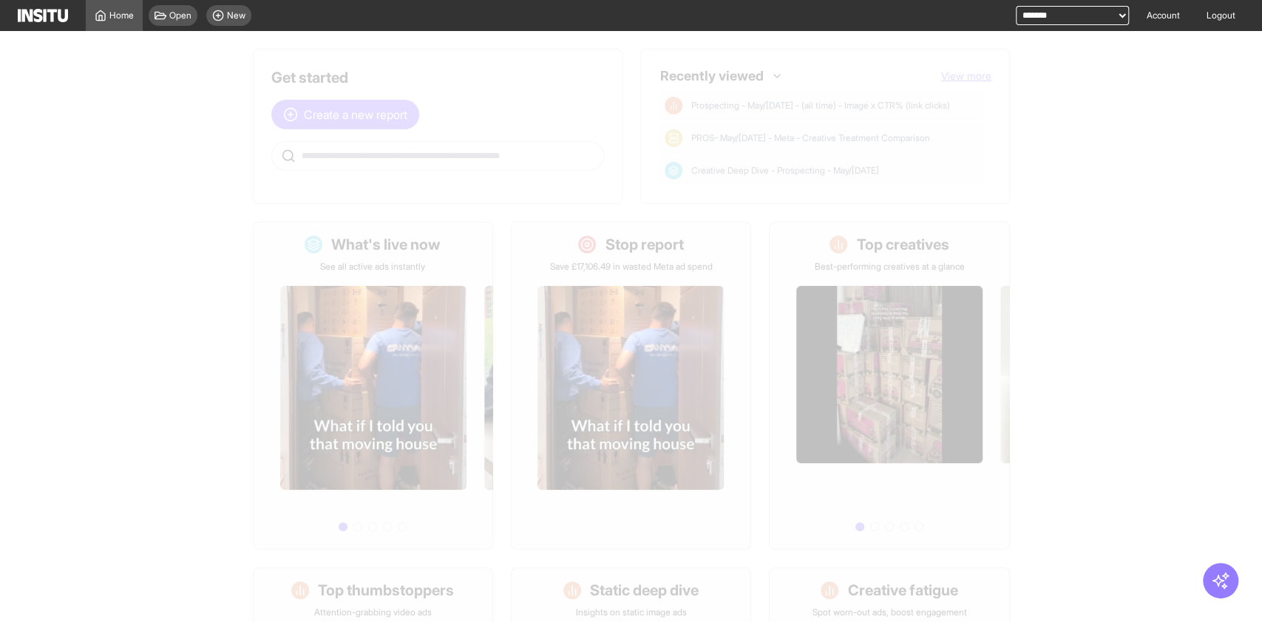
select select "**"
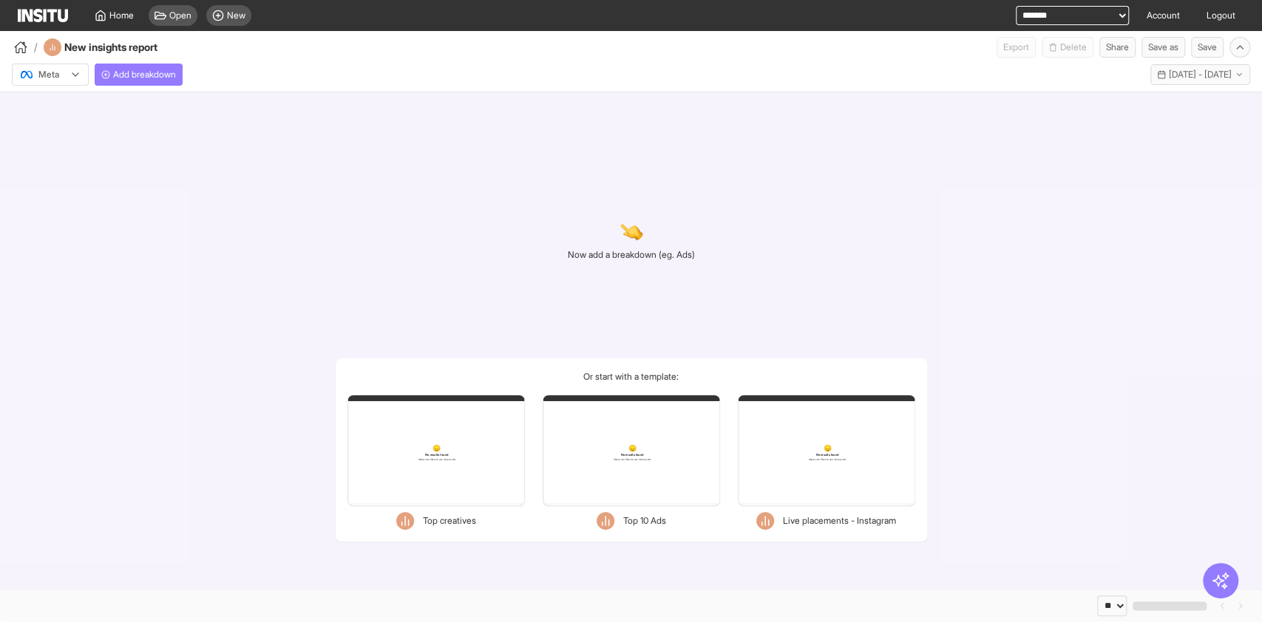
click at [60, 65] on div "Meta" at bounding box center [50, 75] width 77 height 22
click at [61, 74] on div at bounding box center [39, 74] width 41 height 15
click at [75, 130] on span "TikTok" at bounding box center [50, 131] width 58 height 13
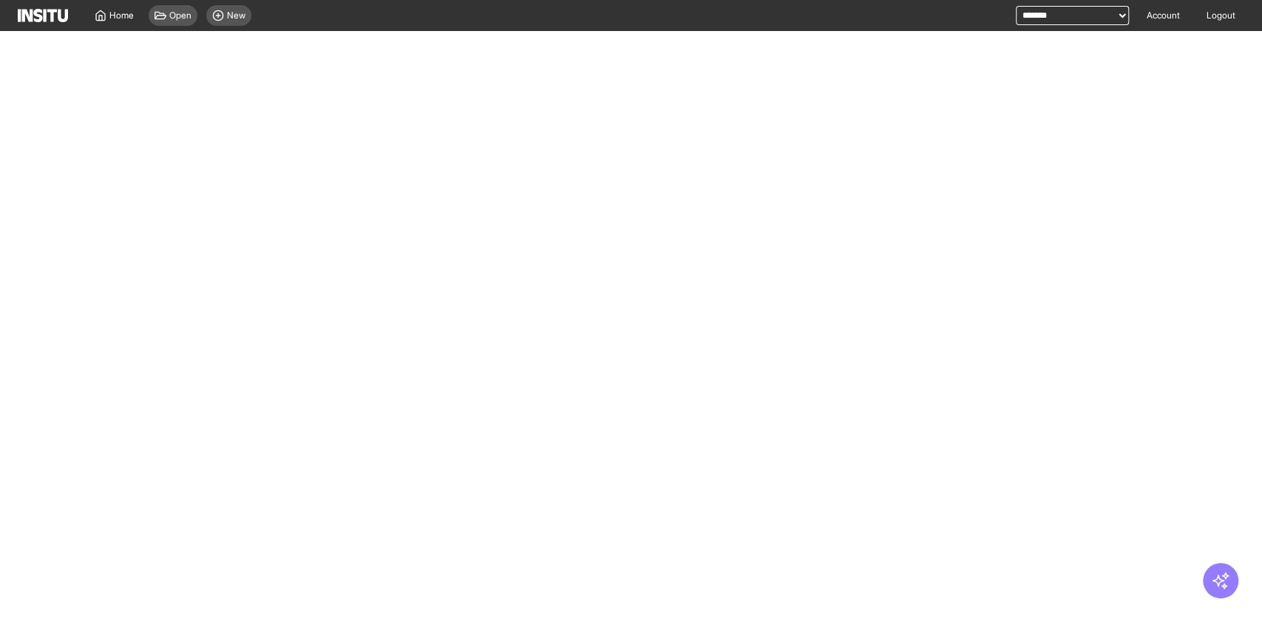
select select "**"
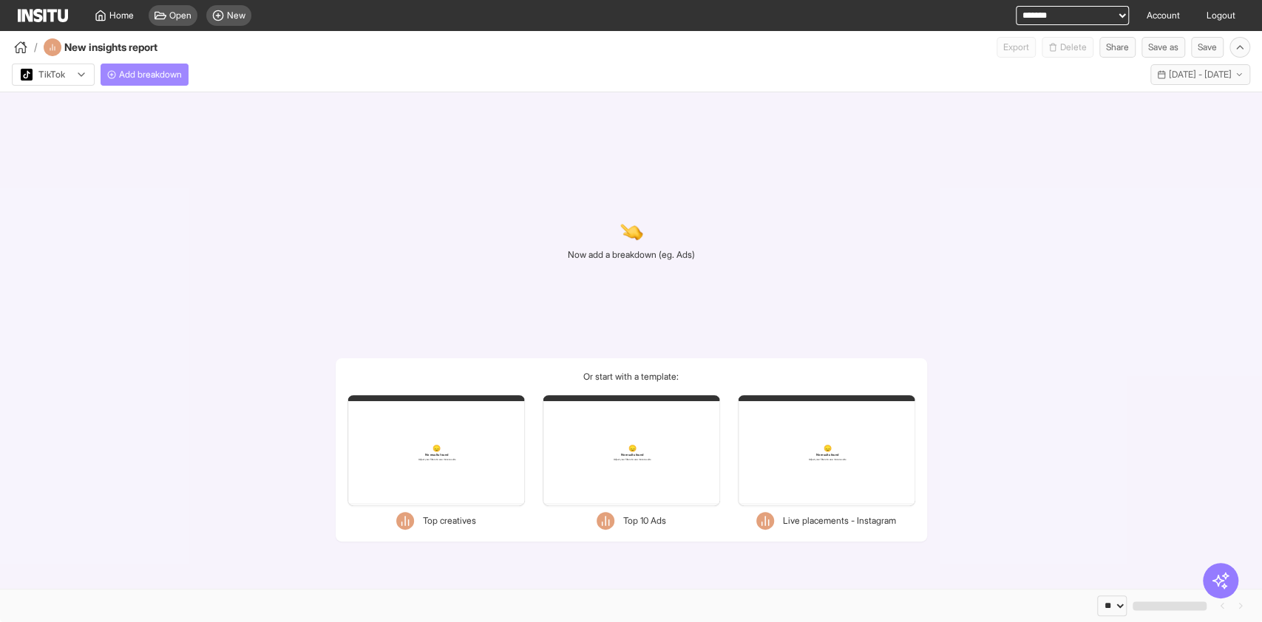
click at [152, 64] on button "Add breakdown" at bounding box center [145, 75] width 88 height 22
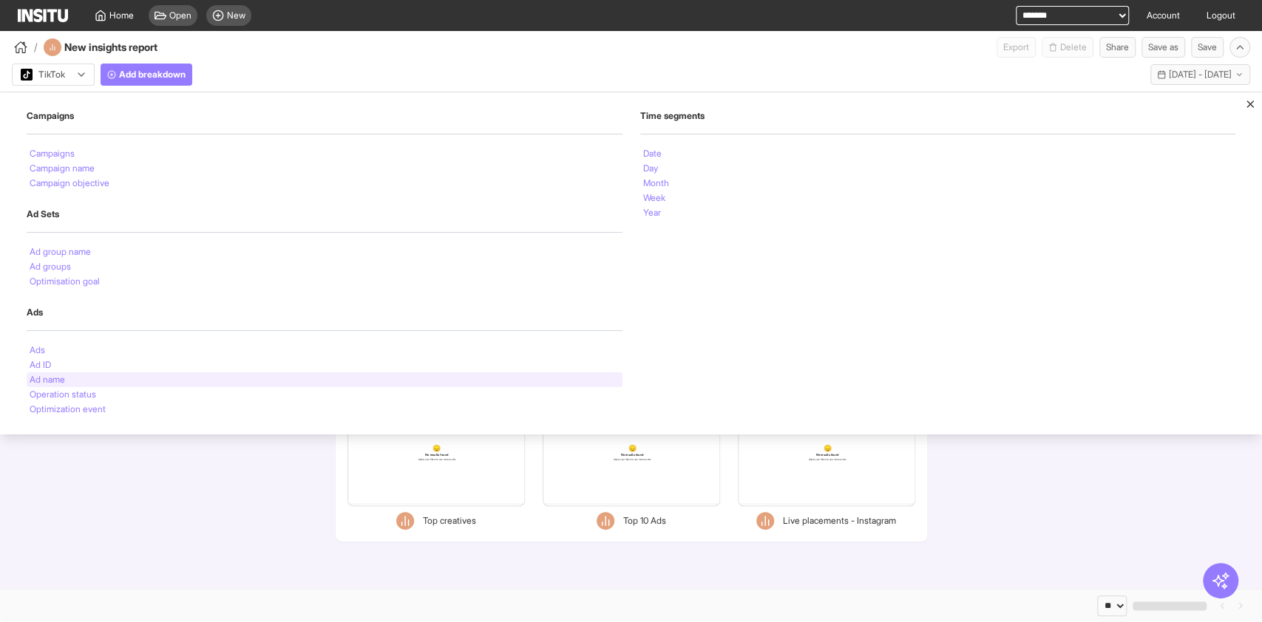
click at [145, 376] on div "Ad name" at bounding box center [325, 380] width 596 height 15
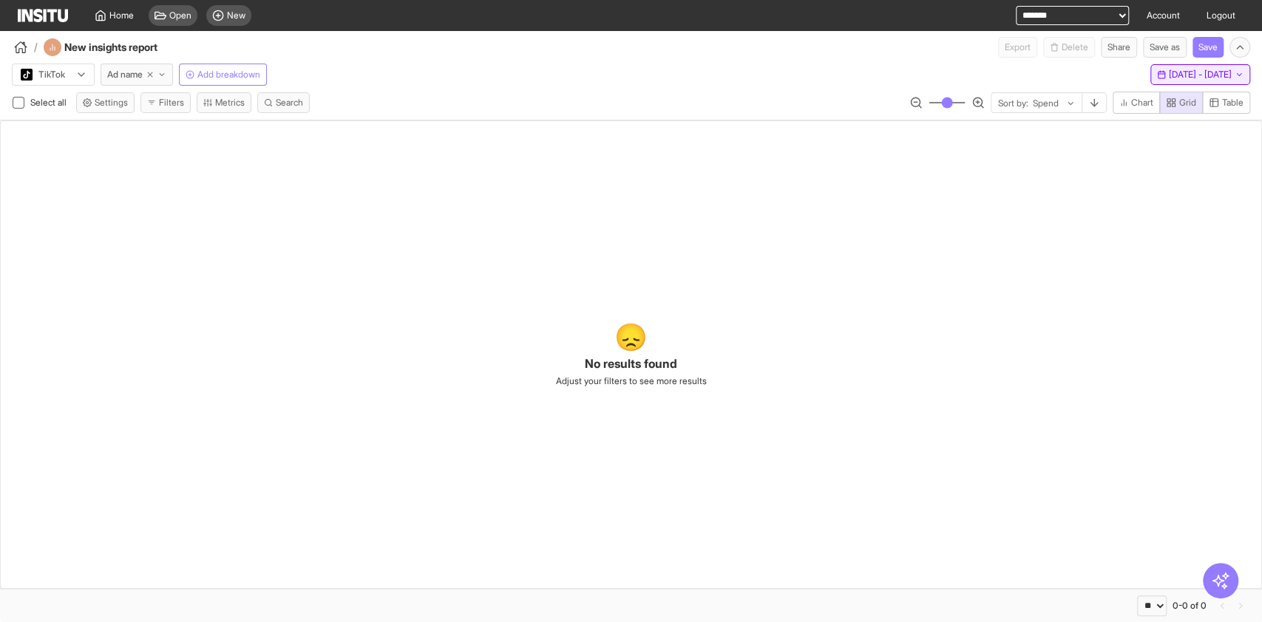
click at [1192, 73] on span "[DATE] - [DATE]" at bounding box center [1200, 75] width 63 height 12
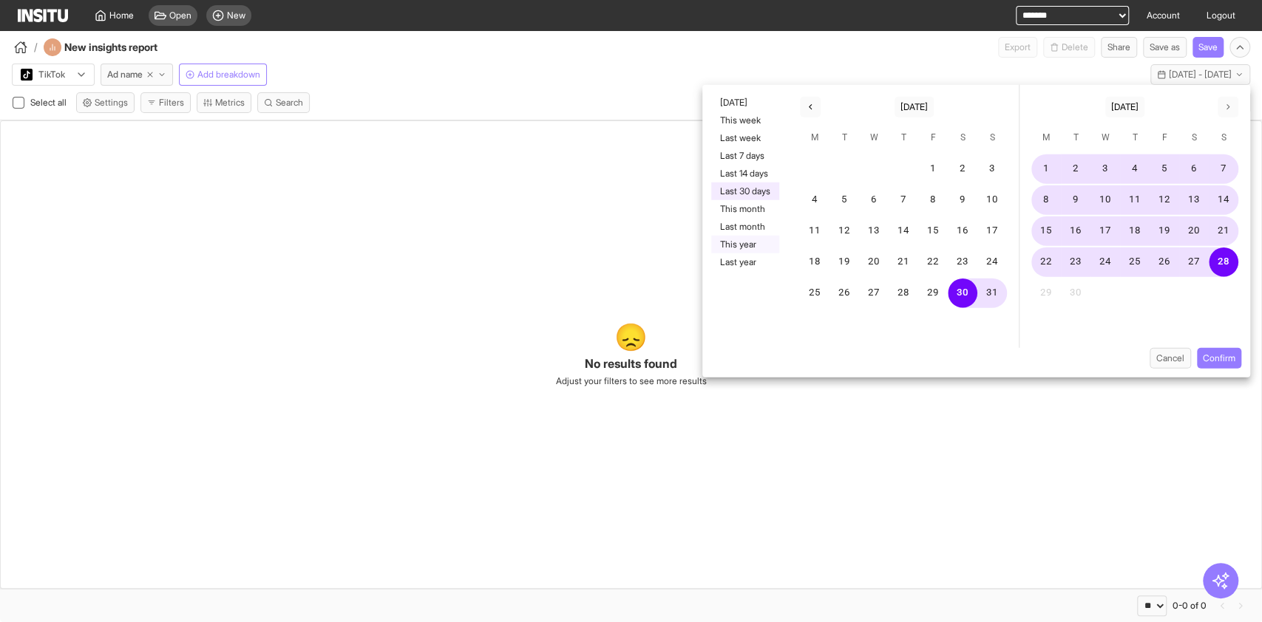
click at [768, 245] on button "This year" at bounding box center [745, 245] width 68 height 18
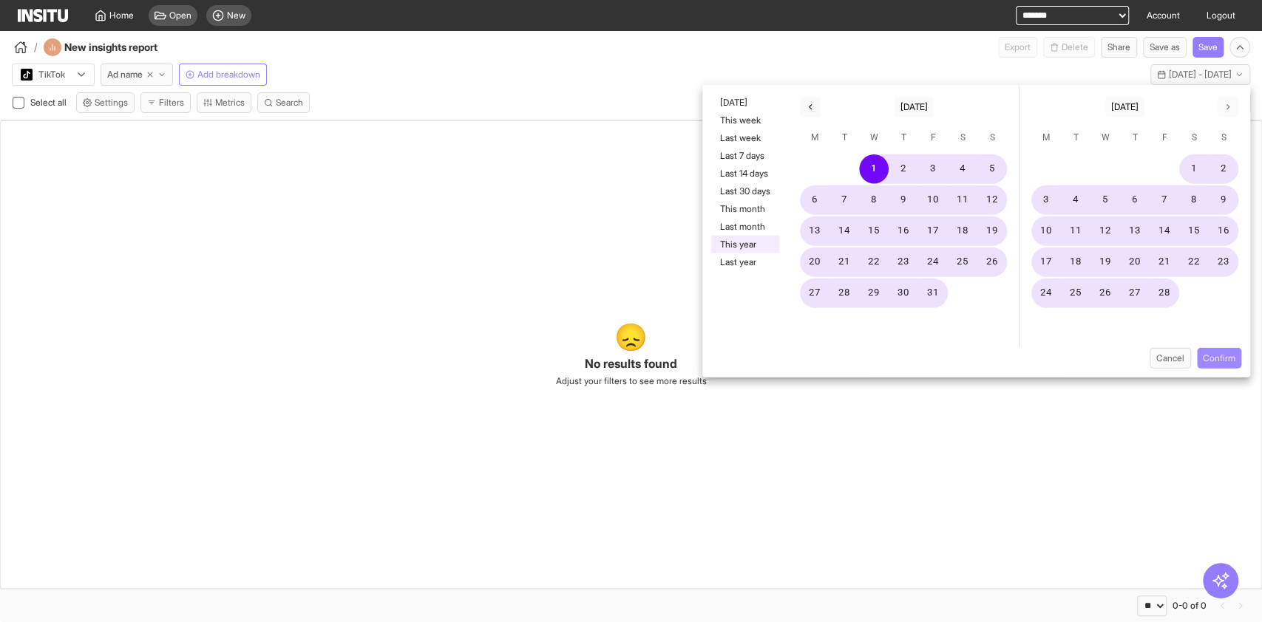
click at [1209, 353] on button "Confirm" at bounding box center [1219, 358] width 44 height 21
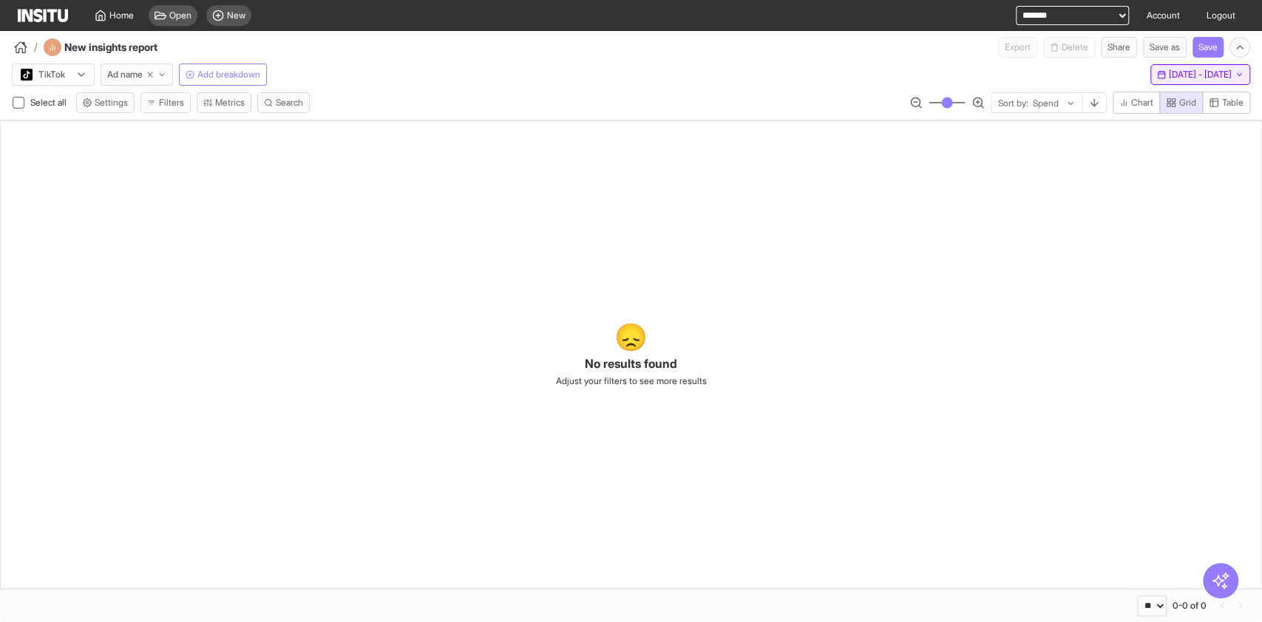
click at [1190, 79] on span "[DATE] - [DATE]" at bounding box center [1200, 75] width 63 height 12
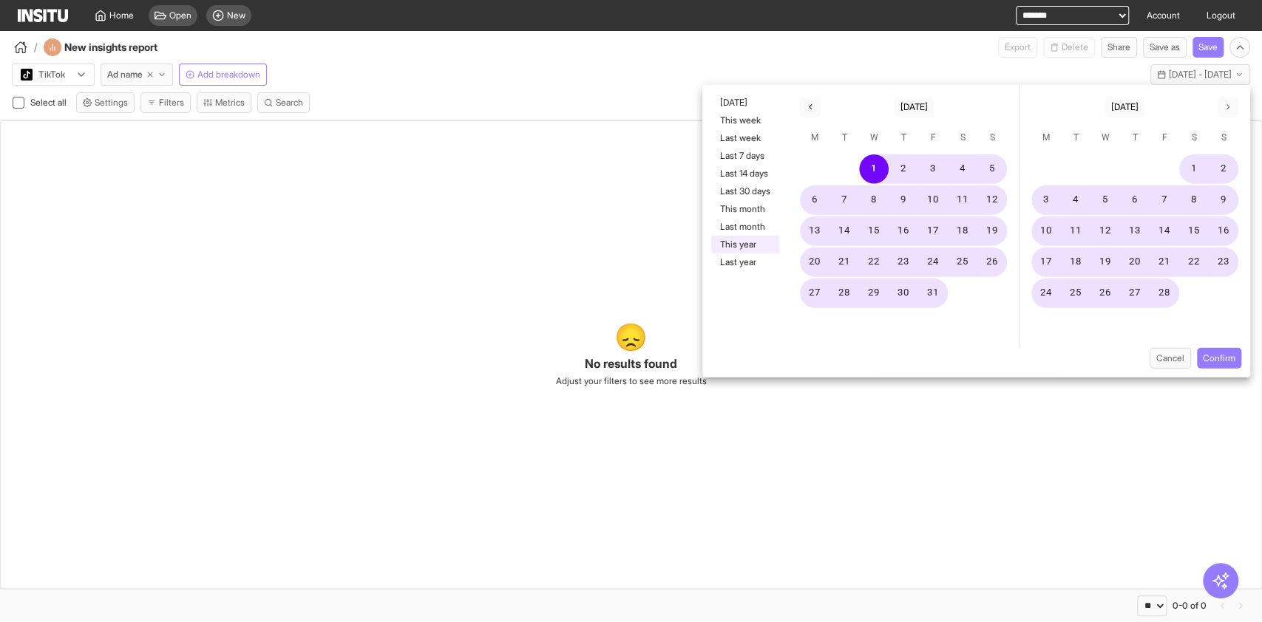
click at [770, 247] on button "This year" at bounding box center [745, 245] width 68 height 18
click at [772, 251] on button "This year" at bounding box center [745, 245] width 68 height 18
click at [769, 254] on button "Last year" at bounding box center [745, 263] width 68 height 18
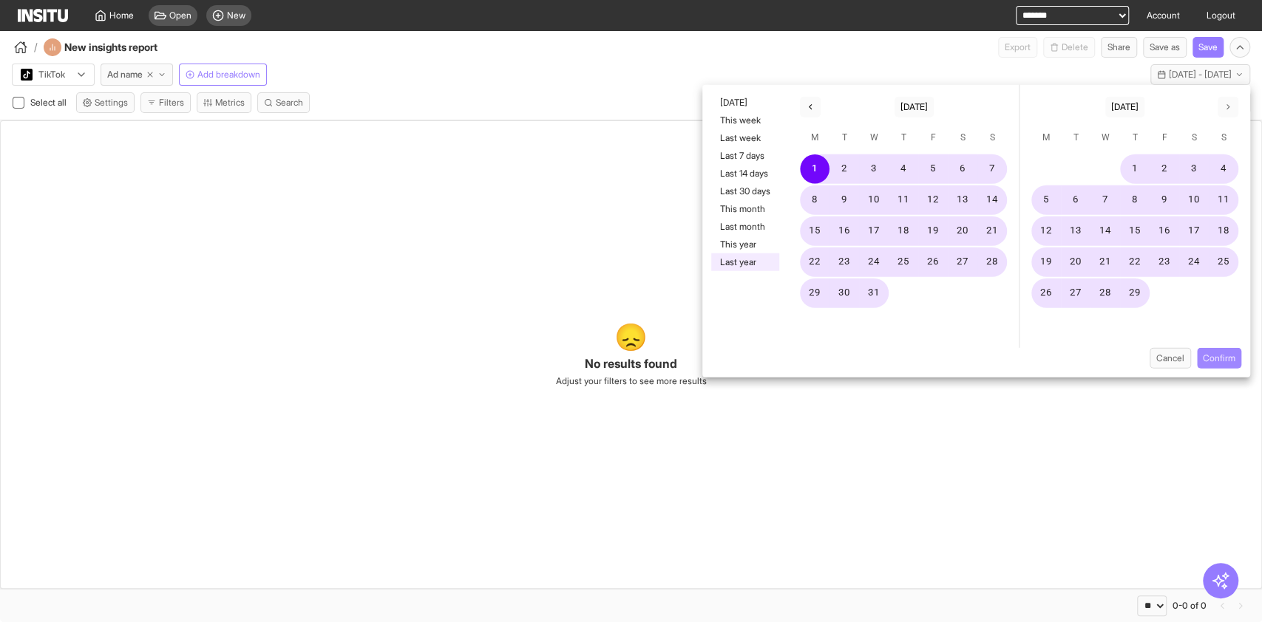
click at [1226, 354] on button "Confirm" at bounding box center [1219, 358] width 44 height 21
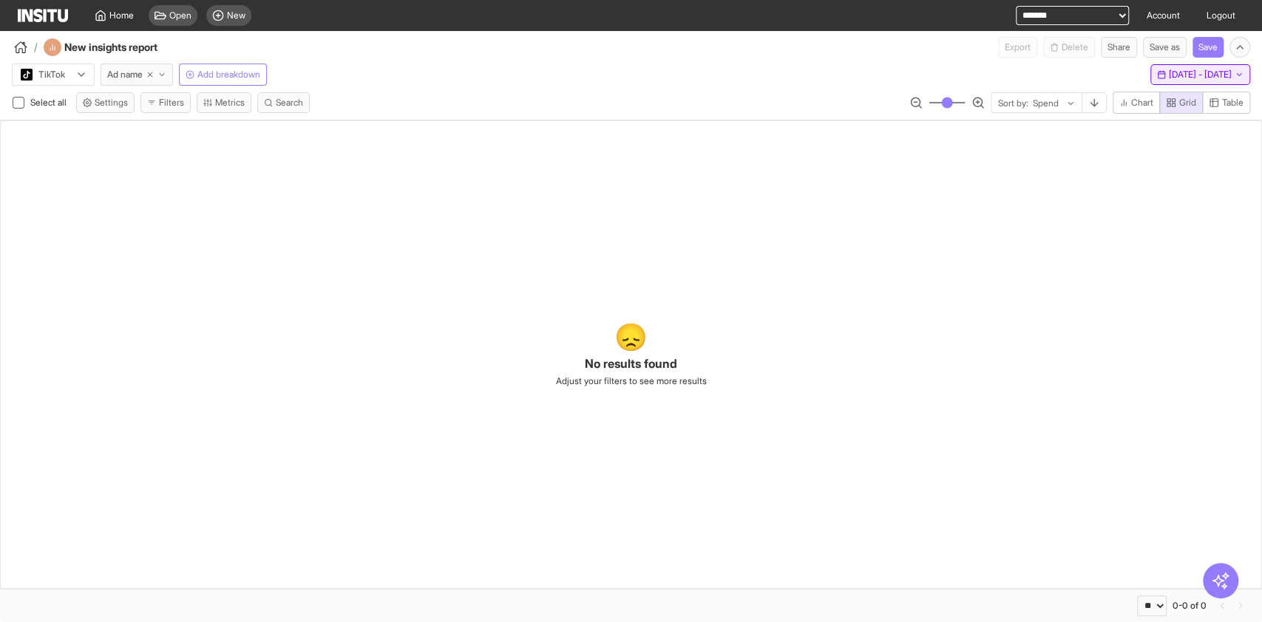
click at [1171, 80] on span "[DATE] - [DATE]" at bounding box center [1200, 75] width 63 height 12
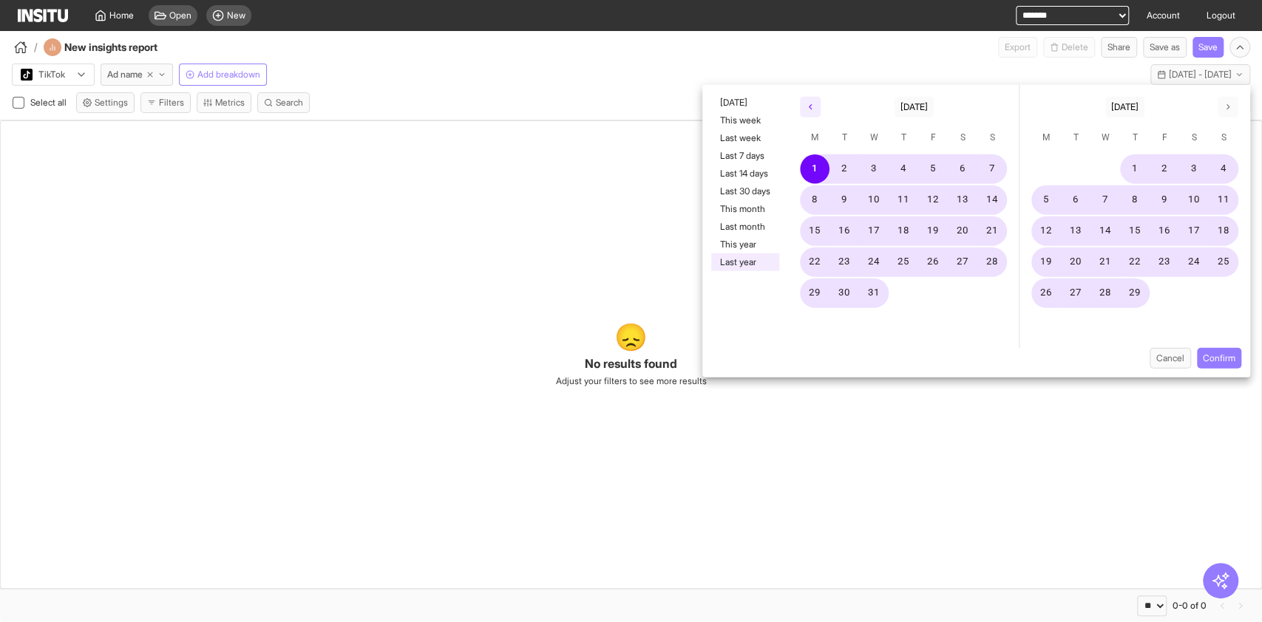
click at [810, 107] on icon "button" at bounding box center [810, 107] width 9 height 9
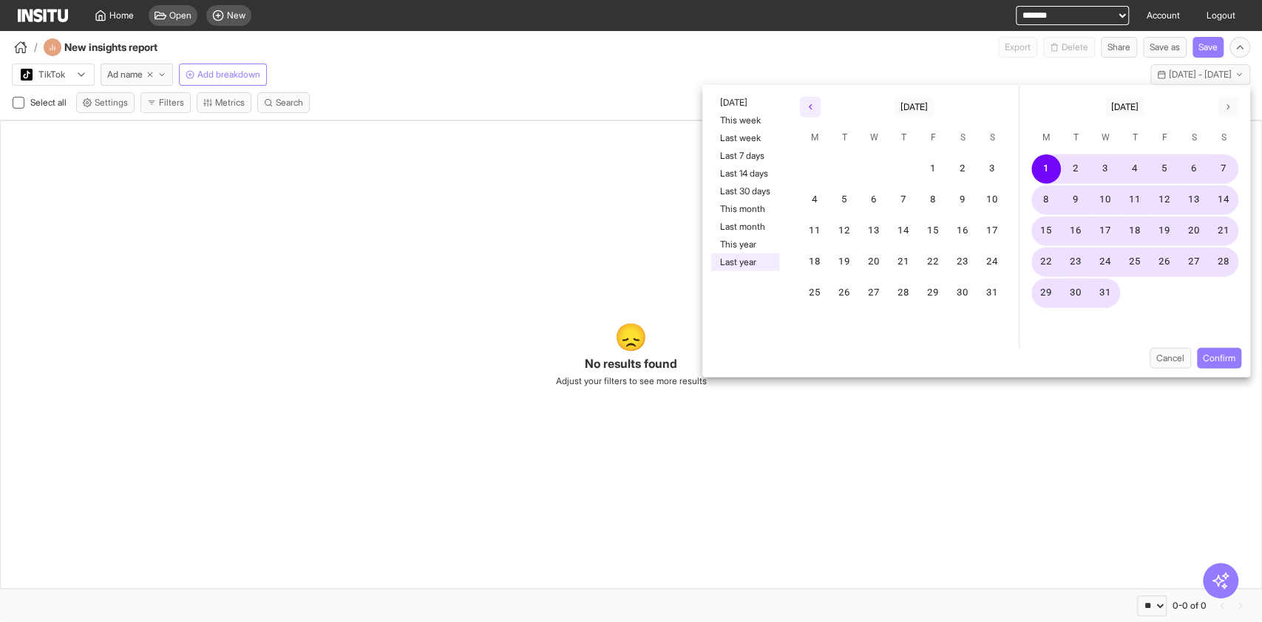
click at [810, 107] on icon "button" at bounding box center [810, 107] width 9 height 9
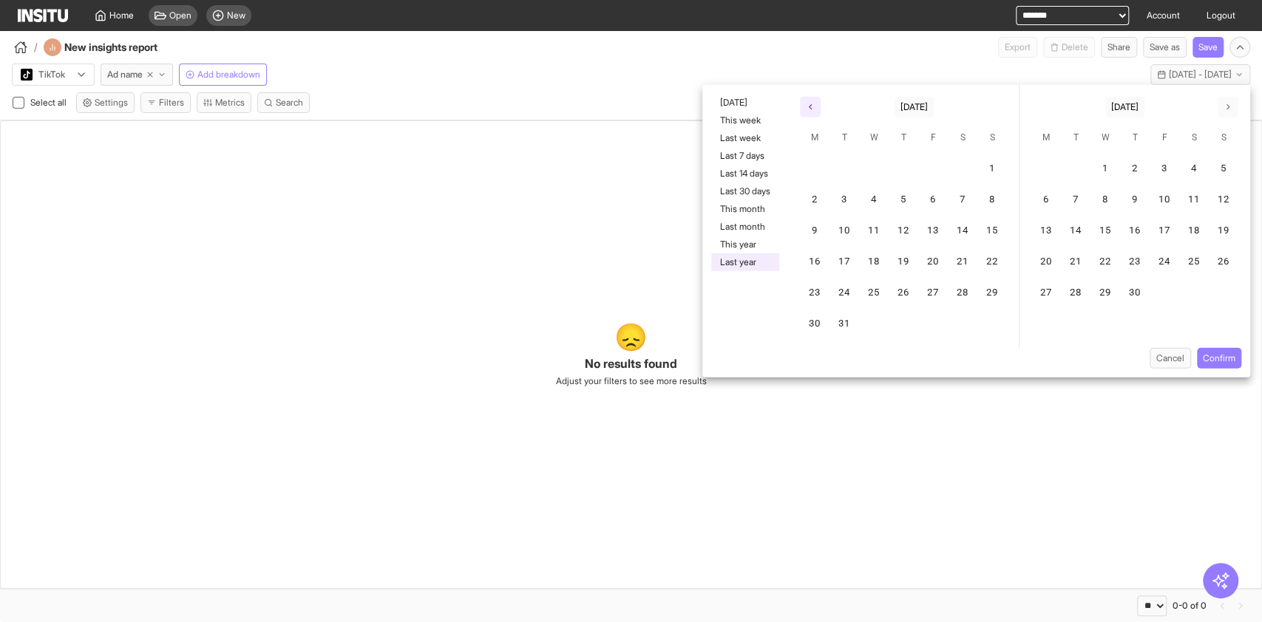
click at [812, 106] on icon "button" at bounding box center [810, 107] width 9 height 9
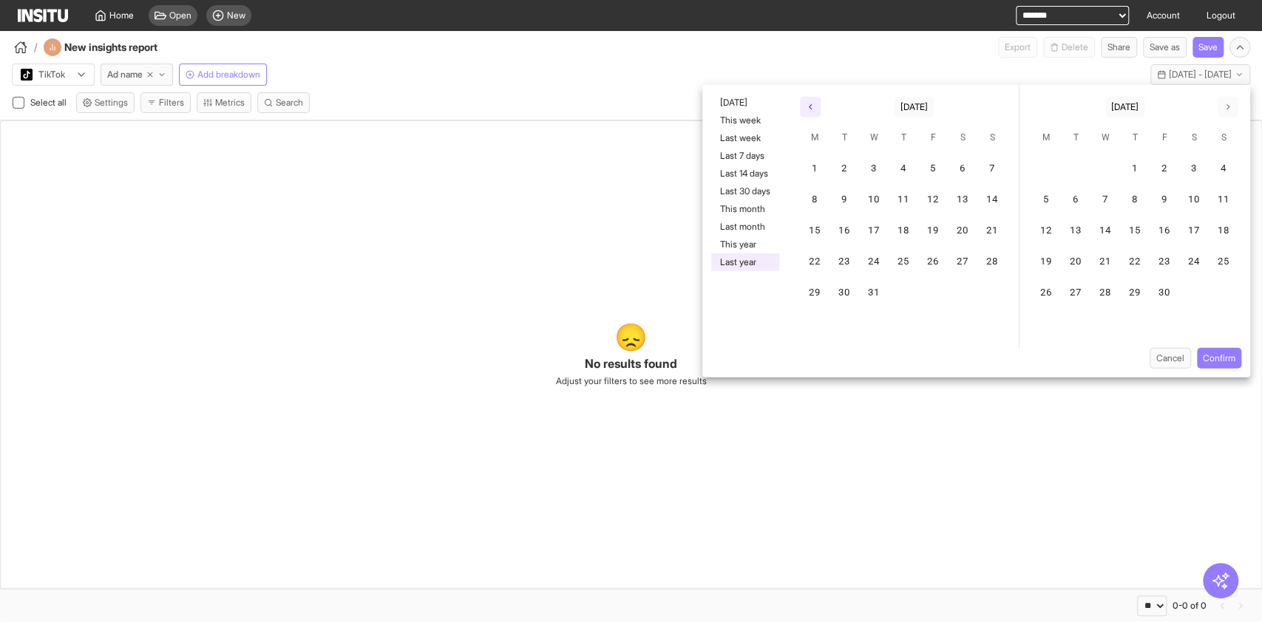
click at [812, 106] on icon "button" at bounding box center [810, 107] width 9 height 9
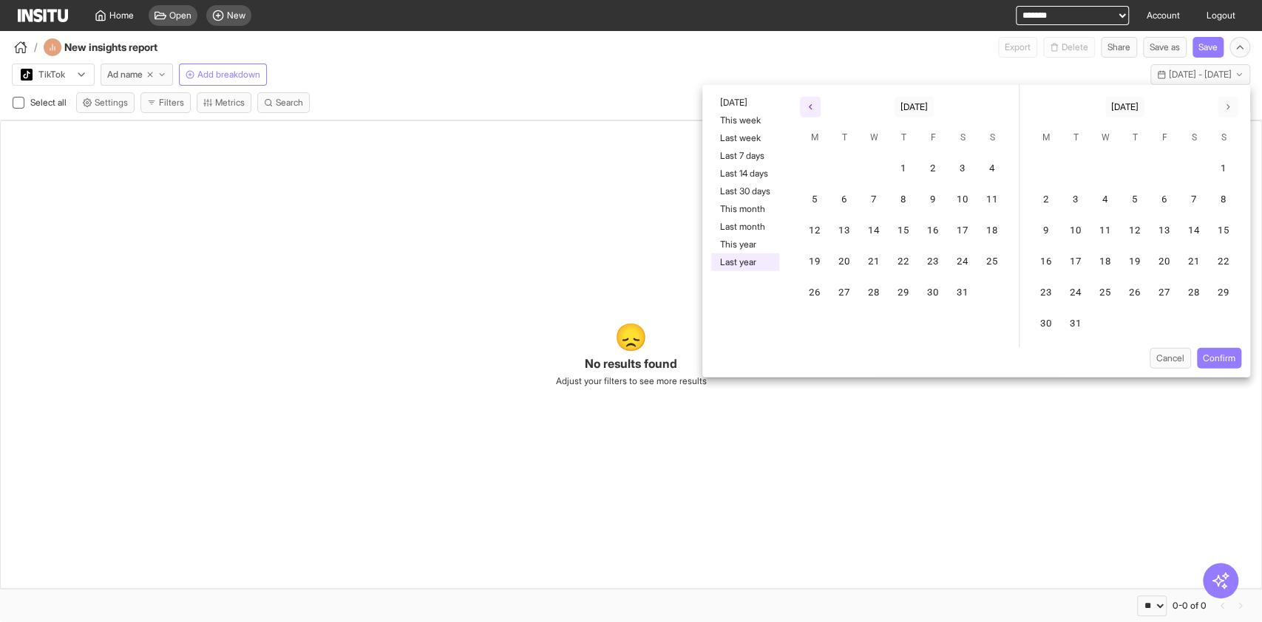
click at [812, 106] on icon "button" at bounding box center [810, 107] width 9 height 9
click at [813, 106] on icon "button" at bounding box center [810, 107] width 9 height 9
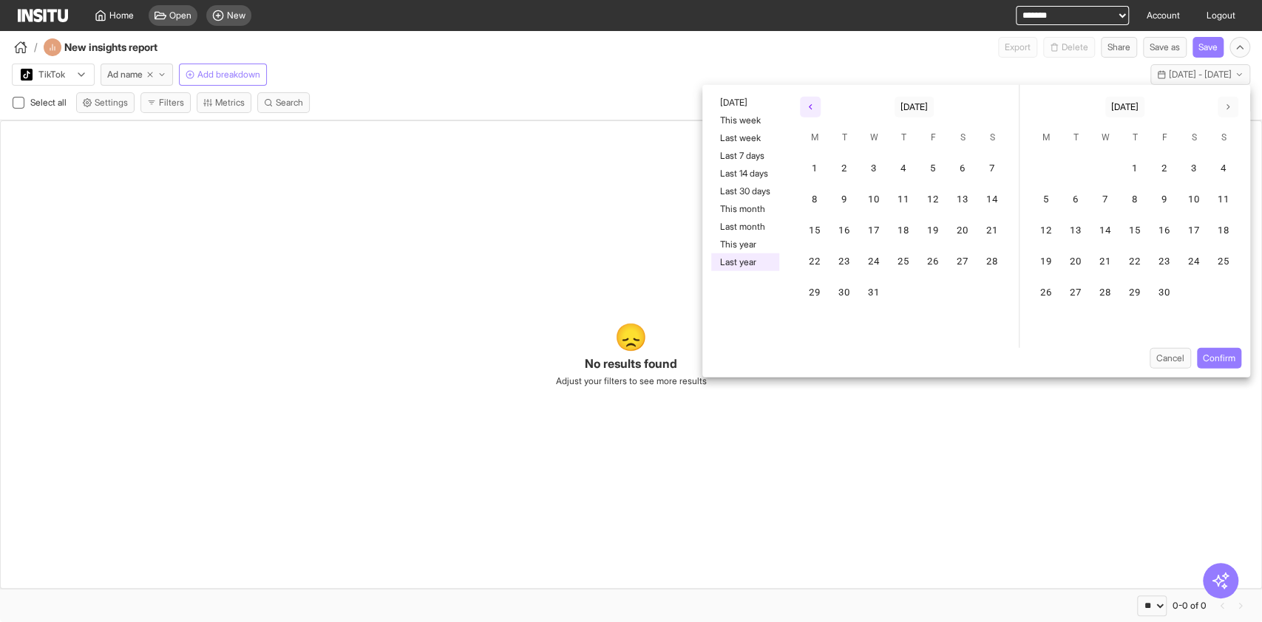
click at [813, 106] on icon "button" at bounding box center [810, 107] width 9 height 9
click at [814, 108] on icon "button" at bounding box center [810, 107] width 9 height 9
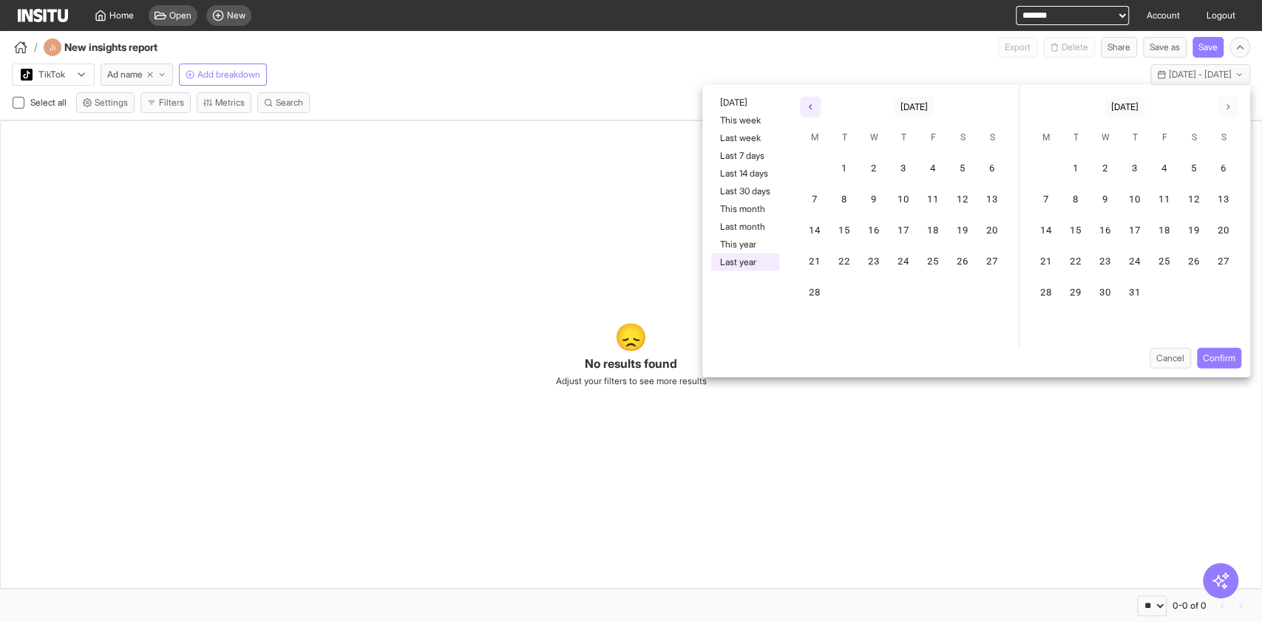
click at [814, 108] on icon "button" at bounding box center [810, 107] width 9 height 9
click at [961, 166] on button "1" at bounding box center [963, 169] width 30 height 30
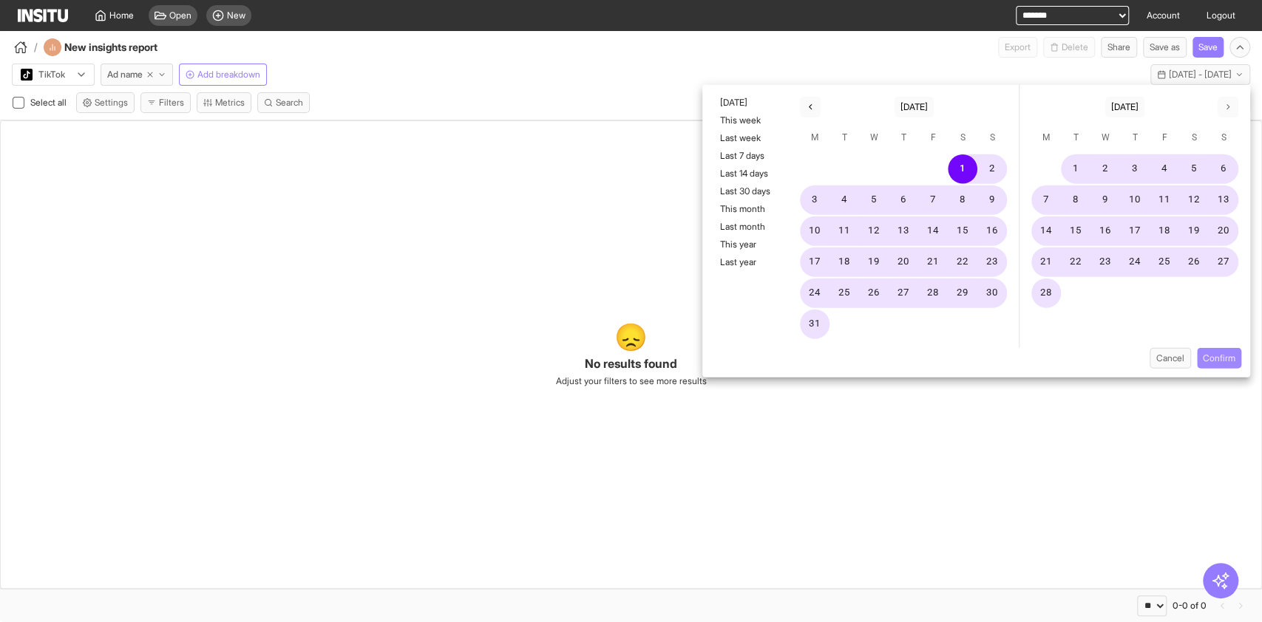
click at [1221, 353] on button "Confirm" at bounding box center [1219, 358] width 44 height 21
